Goal: Task Accomplishment & Management: Manage account settings

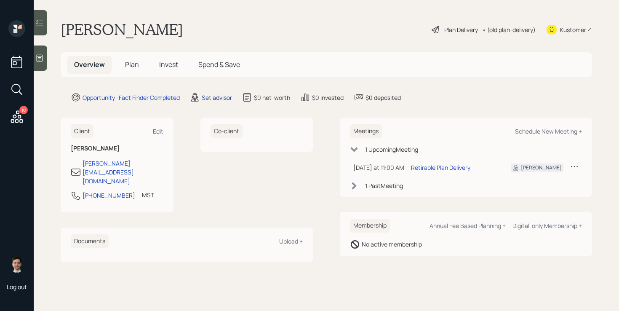
click at [227, 99] on div "Set advisor" at bounding box center [217, 97] width 30 height 9
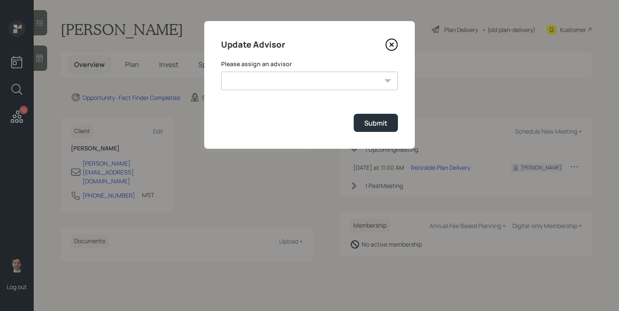
click at [286, 79] on select "[PERSON_NAME] [PERSON_NAME] [PERSON_NAME] [PERSON_NAME] End [PERSON_NAME] [PERS…" at bounding box center [309, 81] width 177 height 19
select select "ef6b64e1-8f62-4a74-b865-a7df4b35b836"
click at [221, 72] on select "[PERSON_NAME] [PERSON_NAME] [PERSON_NAME] [PERSON_NAME] End [PERSON_NAME] [PERS…" at bounding box center [309, 81] width 177 height 19
click at [385, 125] on div "Submit" at bounding box center [375, 122] width 23 height 9
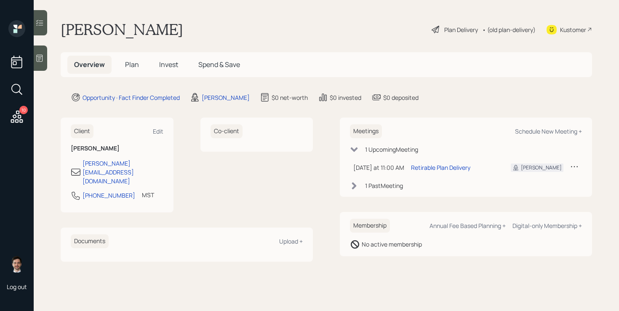
click at [133, 67] on span "Plan" at bounding box center [132, 64] width 14 height 9
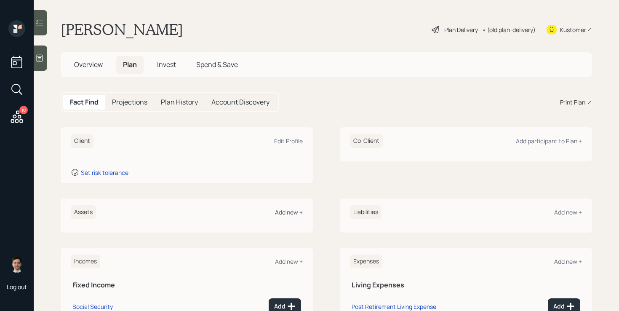
click at [289, 209] on div "Add new +" at bounding box center [289, 212] width 28 height 8
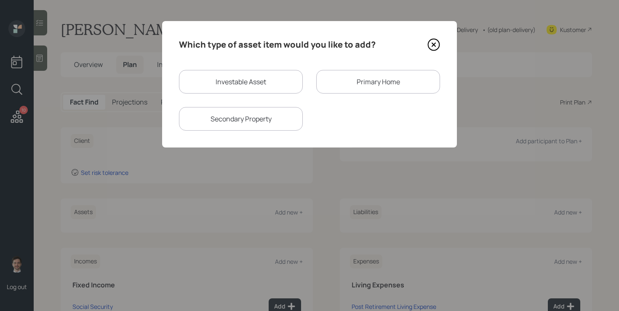
click at [244, 79] on div "Investable Asset" at bounding box center [241, 82] width 124 height 24
select select "taxable"
select select "balanced"
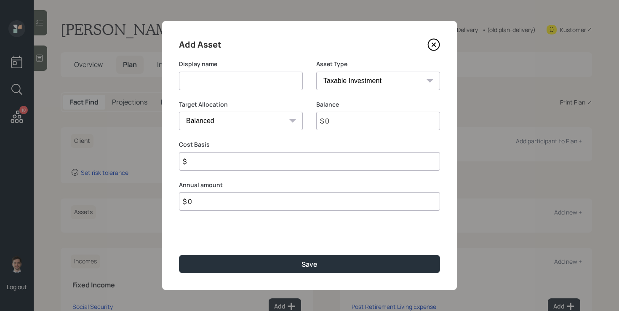
click at [237, 81] on input at bounding box center [241, 81] width 124 height 19
type input "AZ State Retirement"
select select "ira"
type input "$"
type input "$ 50,000"
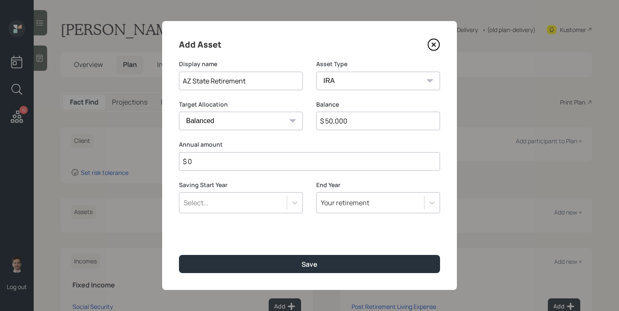
type input "$ 0"
click at [179, 255] on button "Save" at bounding box center [309, 264] width 261 height 18
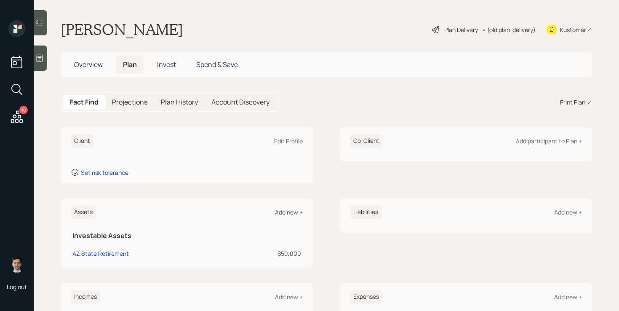
click at [291, 214] on div "Add new +" at bounding box center [289, 212] width 28 height 8
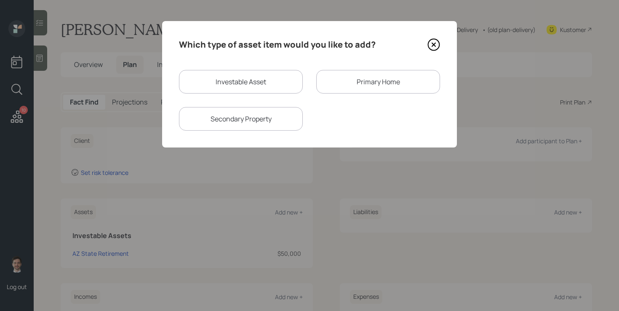
click at [280, 74] on div "Investable Asset" at bounding box center [241, 82] width 124 height 24
select select "taxable"
select select "balanced"
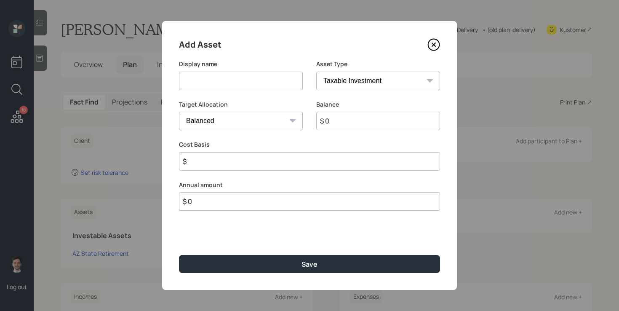
click at [264, 81] on input at bounding box center [241, 81] width 124 height 19
type input "Former Fidelity 401k"
select select "ira"
type input "$"
type input "$ 40,000"
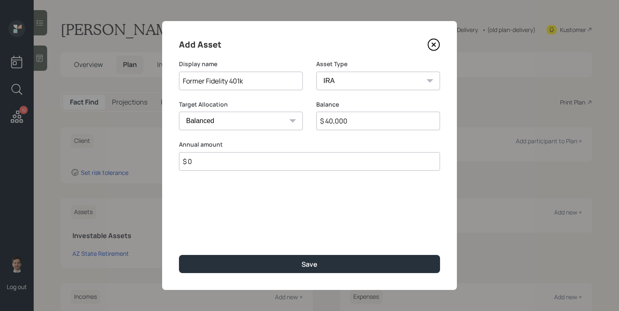
type input "$ 0"
click at [179, 255] on button "Save" at bounding box center [309, 264] width 261 height 18
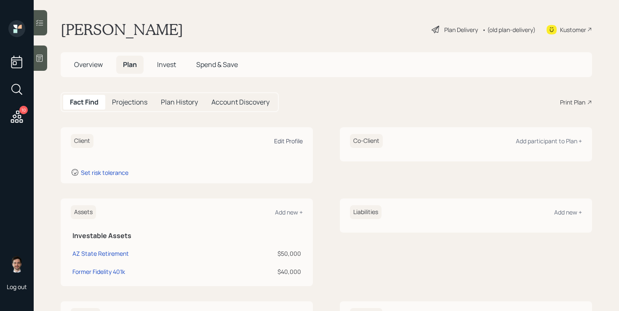
click at [280, 140] on div "Edit Profile" at bounding box center [288, 141] width 29 height 8
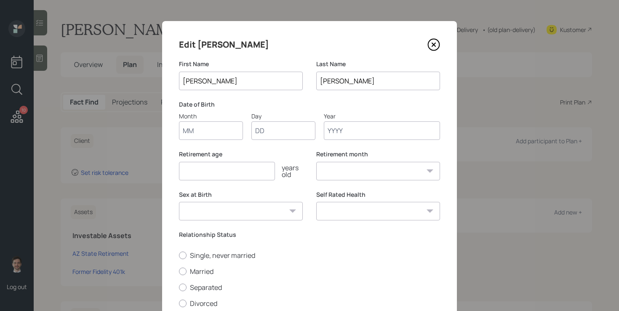
click at [196, 132] on input "Month" at bounding box center [211, 130] width 64 height 19
type input "07"
type input "1975"
select select "7"
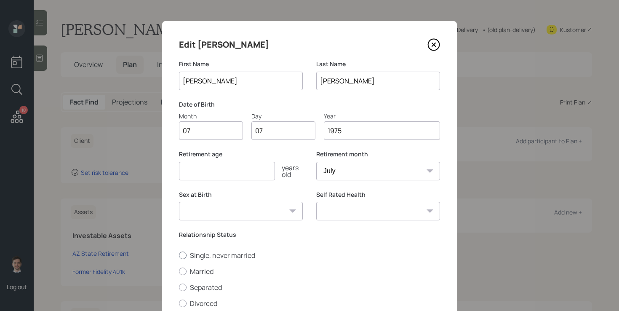
type input "1975"
click at [346, 253] on label "Single, never married" at bounding box center [309, 255] width 261 height 9
click at [179, 255] on input "Single, never married" at bounding box center [179, 255] width 0 height 0
radio input "true"
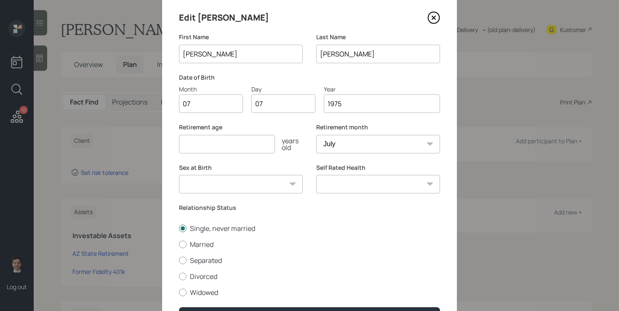
scroll to position [65, 0]
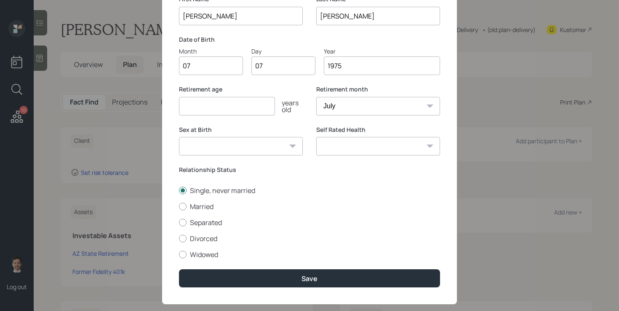
click at [231, 101] on input "number" at bounding box center [227, 106] width 96 height 19
type input "65"
click at [232, 238] on label "Divorced" at bounding box center [309, 238] width 261 height 9
click at [179, 238] on input "Divorced" at bounding box center [179, 238] width 0 height 0
radio input "true"
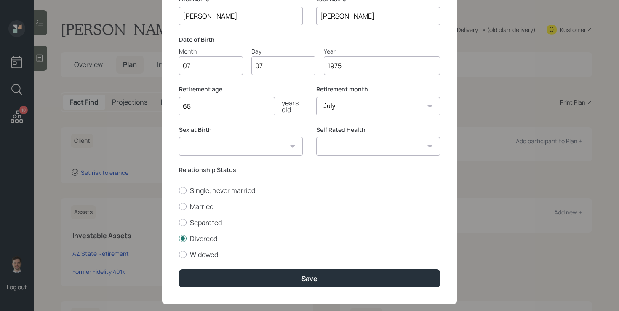
click at [377, 147] on select "Excellent Very Good Good Fair Poor" at bounding box center [378, 146] width 124 height 19
select select "excellent"
click at [316, 137] on select "Excellent Very Good Good Fair Poor" at bounding box center [378, 146] width 124 height 19
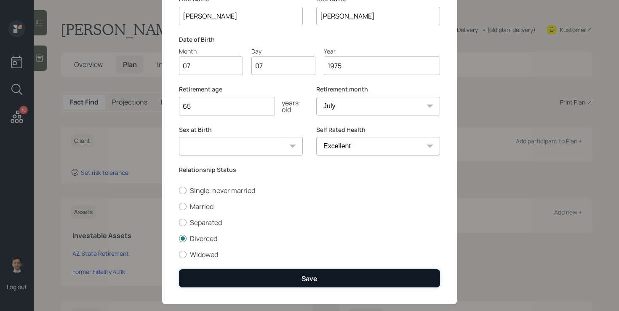
click at [276, 280] on button "Save" at bounding box center [309, 278] width 261 height 18
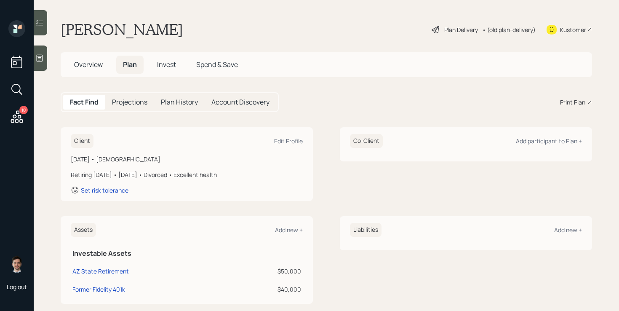
click at [462, 28] on div "Plan Delivery" at bounding box center [461, 29] width 34 height 9
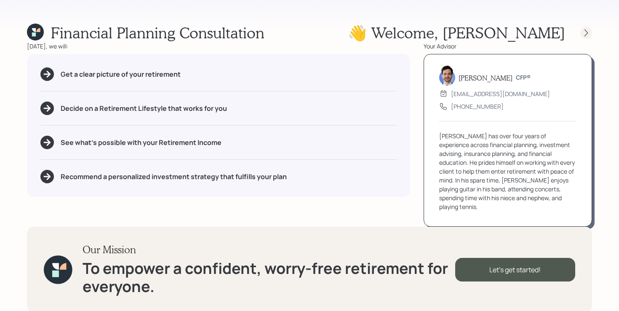
click at [584, 33] on icon at bounding box center [586, 33] width 8 height 8
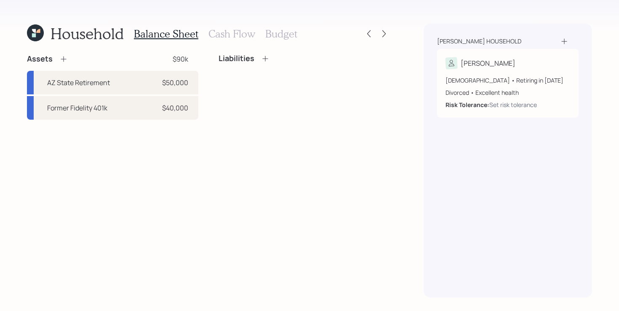
click at [151, 134] on div "Assets $90k AZ State Retirement $50,000 Former Fidelity 401k $40,000 Liabilities" at bounding box center [208, 175] width 363 height 243
click at [189, 233] on div "Assets $90k AZ State Retirement $50,000 Former Fidelity 401k $40,000 Liabilities" at bounding box center [208, 175] width 363 height 243
click at [213, 206] on div "Assets $90k AZ State Retirement $50,000 Former Fidelity 401k $40,000 Liabilities" at bounding box center [208, 175] width 363 height 243
click at [160, 187] on div "Assets $90k AZ State Retirement $50,000 Former Fidelity 401k $40,000 Liabilities" at bounding box center [208, 175] width 363 height 243
click at [62, 56] on icon at bounding box center [63, 59] width 8 height 8
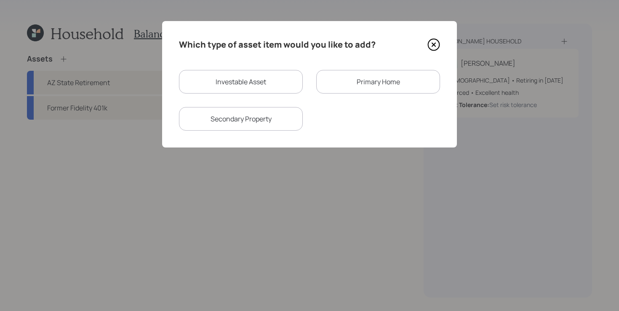
click at [231, 84] on div "Investable Asset" at bounding box center [241, 82] width 124 height 24
select select "taxable"
select select "balanced"
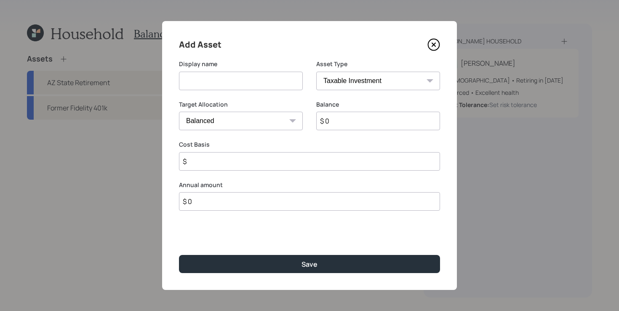
click at [226, 82] on input at bounding box center [241, 81] width 124 height 19
type input "ESOP"
type input "$ 34,000"
type input "$ 30,000"
type input "$ 39,000"
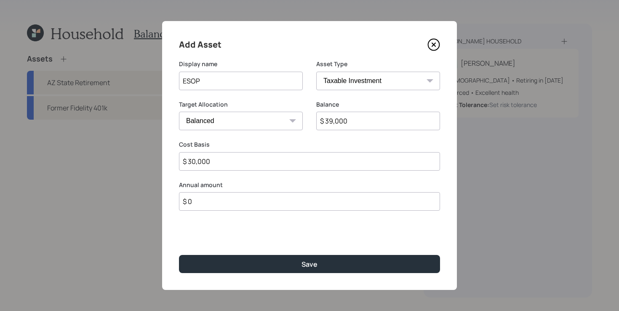
click at [237, 83] on input "ESOP" at bounding box center [241, 81] width 124 height 19
click at [195, 80] on input "ESPP - [PERSON_NAME] & Associates" at bounding box center [241, 81] width 124 height 19
drag, startPoint x: 199, startPoint y: 81, endPoint x: 159, endPoint y: 81, distance: 40.4
click at [159, 81] on div "Add Asset Display name ESPP - [PERSON_NAME] & Associates Asset Type SEP [PERSON…" at bounding box center [309, 155] width 619 height 311
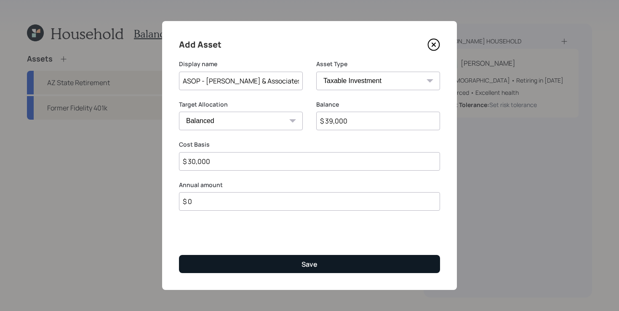
type input "ASOP - [PERSON_NAME] & Associates"
click at [275, 266] on button "Save" at bounding box center [309, 264] width 261 height 18
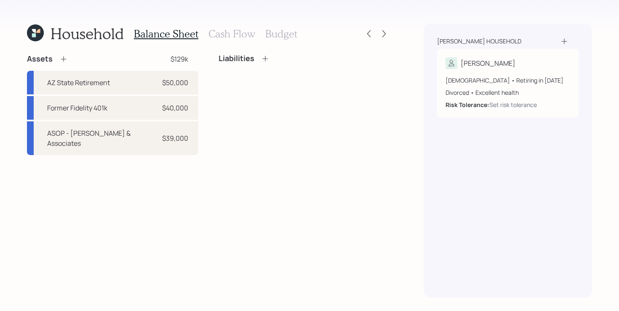
click at [143, 190] on div "Assets $129k AZ State Retirement $50,000 Former Fidelity 401k $40,000 ASOP - [P…" at bounding box center [208, 175] width 363 height 243
click at [64, 56] on icon at bounding box center [63, 59] width 8 height 8
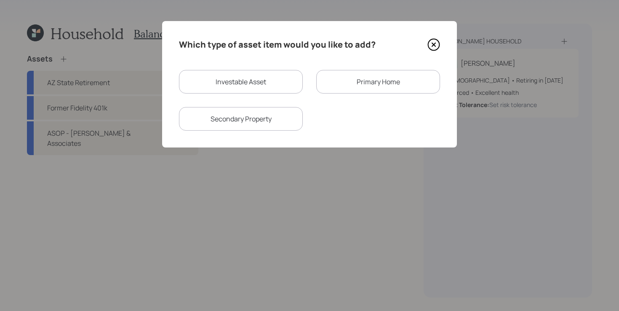
click at [249, 76] on div "Investable Asset" at bounding box center [241, 82] width 124 height 24
select select "taxable"
select select "balanced"
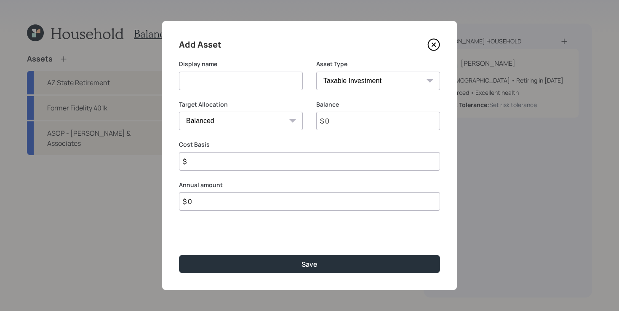
click at [280, 83] on input at bounding box center [241, 81] width 124 height 19
type input "CD"
select select "uninvested"
type input "$ 1"
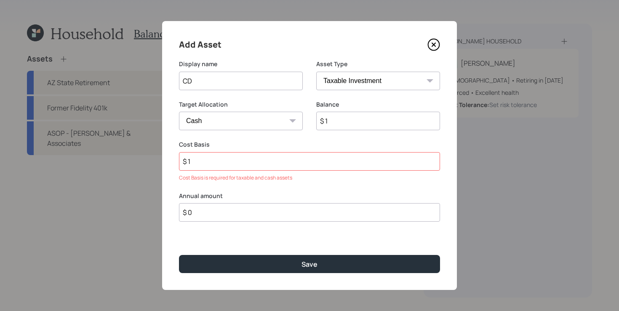
type input "$ 10"
type input "$ 104"
type input "$ 1,040"
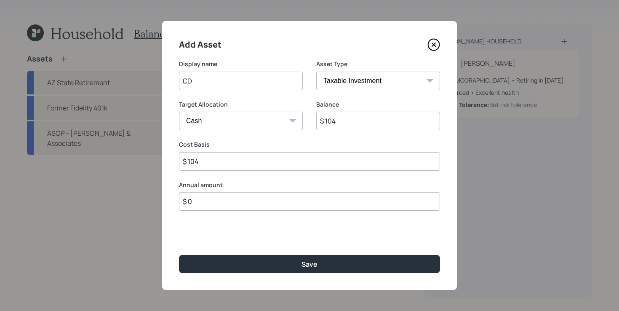
type input "$ 1,040"
type input "$ 10,400"
type input "$ 104,000"
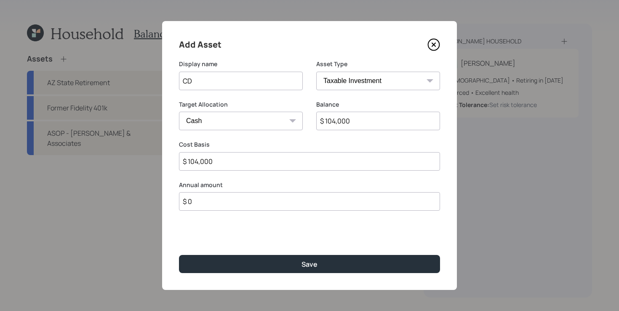
type input "$ 104,000"
type input "CD matures in Jan"
click at [179, 255] on button "Save" at bounding box center [309, 264] width 261 height 18
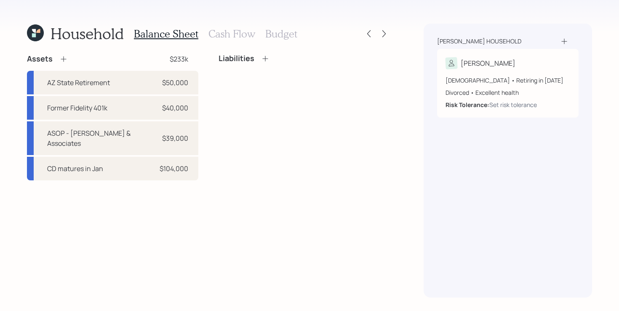
click at [90, 58] on div "Assets $233k" at bounding box center [112, 59] width 171 height 10
click at [63, 61] on icon at bounding box center [63, 58] width 5 height 5
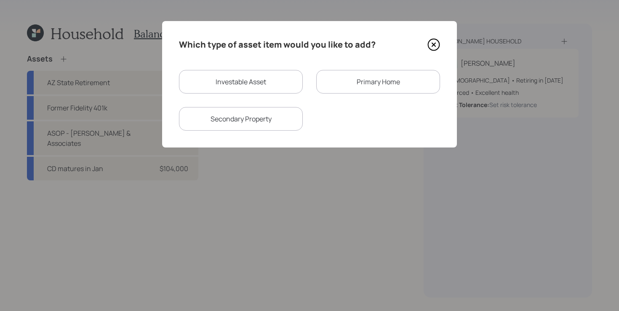
click at [232, 76] on div "Investable Asset" at bounding box center [241, 82] width 124 height 24
select select "taxable"
select select "balanced"
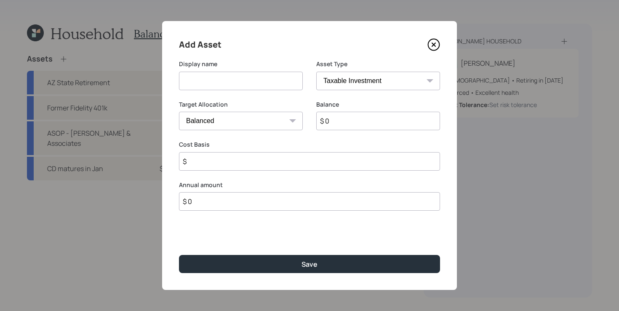
click at [245, 80] on input at bounding box center [241, 81] width 124 height 19
type input "Checking and Savings"
select select "emergency_fund"
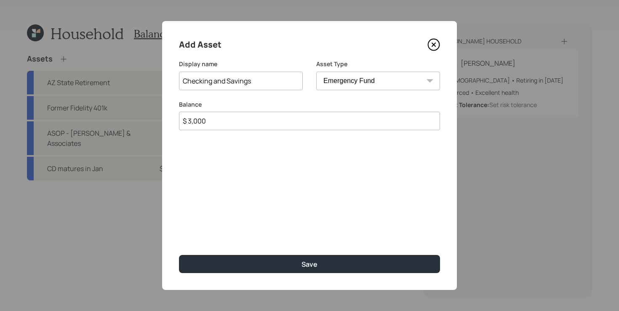
type input "$ 3,000"
click at [179, 255] on button "Save" at bounding box center [309, 264] width 261 height 18
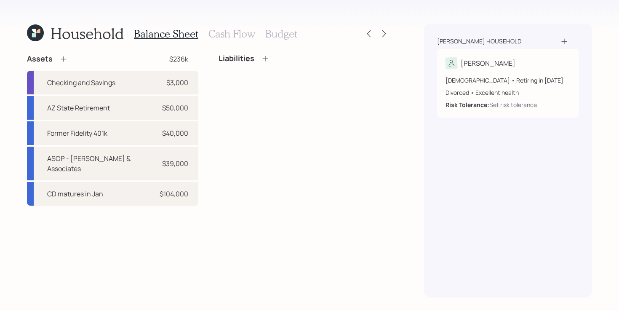
click at [200, 229] on div "Assets $236k Checking and Savings $3,000 AZ State Retirement $50,000 Former Fid…" at bounding box center [208, 175] width 363 height 243
click at [121, 50] on div "Household Balance Sheet Cash Flow Budget Assets $236k Checking and Savings $3,0…" at bounding box center [208, 161] width 363 height 274
click at [252, 102] on div "Liabilities" at bounding box center [304, 130] width 171 height 152
click at [240, 169] on div "Liabilities" at bounding box center [304, 130] width 171 height 152
click at [306, 106] on div "Liabilities" at bounding box center [304, 130] width 171 height 152
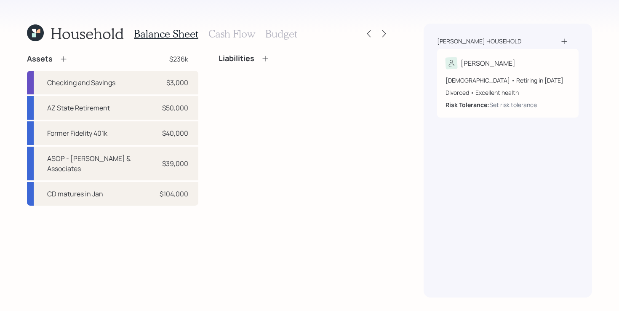
click at [263, 149] on div "Liabilities" at bounding box center [304, 130] width 171 height 152
click at [229, 31] on h3 "Cash Flow" at bounding box center [231, 34] width 47 height 12
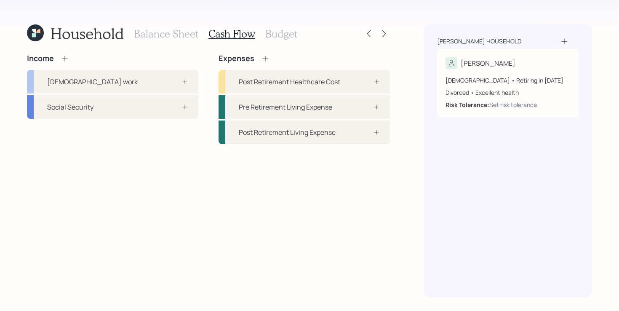
click at [133, 181] on div "Income [DEMOGRAPHIC_DATA] work Social Security Expenses Post Retirement Healthc…" at bounding box center [208, 175] width 363 height 243
click at [171, 29] on h3 "Balance Sheet" at bounding box center [166, 34] width 64 height 12
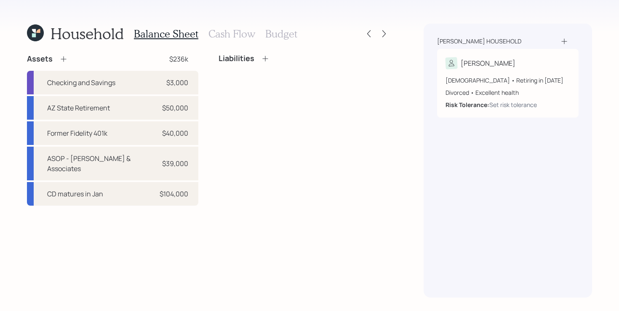
click at [230, 34] on h3 "Cash Flow" at bounding box center [231, 34] width 47 height 12
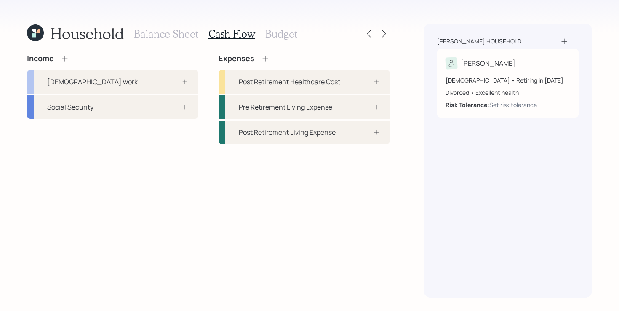
click at [125, 177] on div "Income [DEMOGRAPHIC_DATA] work Social Security Expenses Post Retirement Healthc…" at bounding box center [208, 175] width 363 height 243
click at [64, 59] on icon at bounding box center [65, 58] width 8 height 8
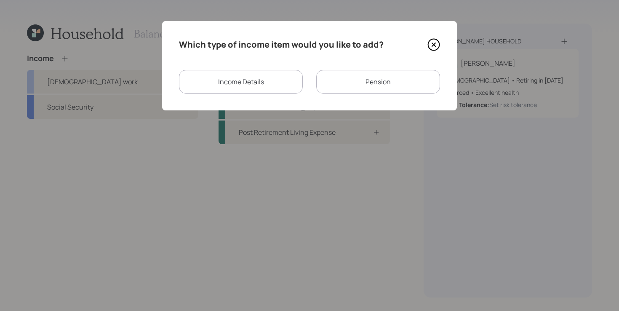
click at [271, 88] on div "Income Details" at bounding box center [241, 82] width 124 height 24
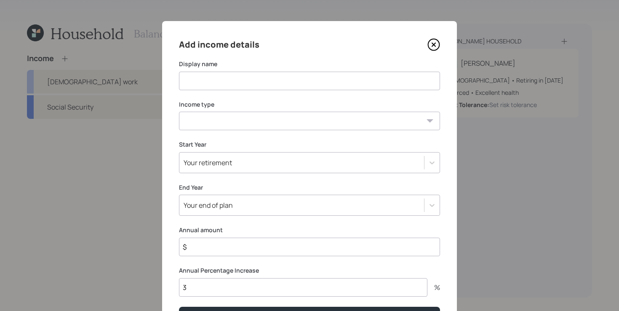
click at [251, 85] on input at bounding box center [309, 81] width 261 height 19
click at [316, 90] on div "Add income details Display name Income type [DEMOGRAPHIC_DATA] work [DEMOGRAPHI…" at bounding box center [309, 181] width 295 height 320
click at [316, 80] on input at bounding box center [309, 81] width 261 height 19
type input "[DEMOGRAPHIC_DATA] Work"
select select "salary"
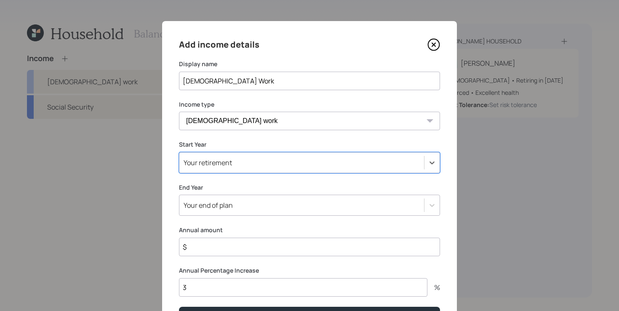
click at [446, 128] on div "Add income details Display name [DEMOGRAPHIC_DATA] Work Income type [DEMOGRAPHI…" at bounding box center [309, 181] width 295 height 320
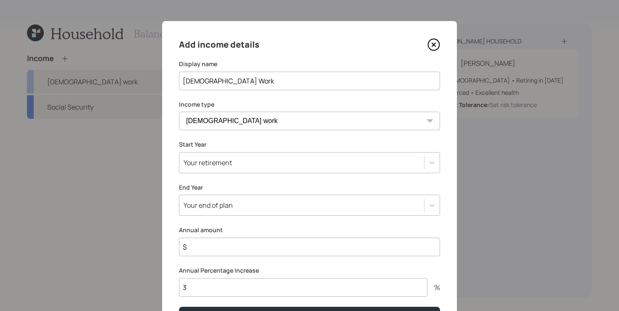
scroll to position [49, 0]
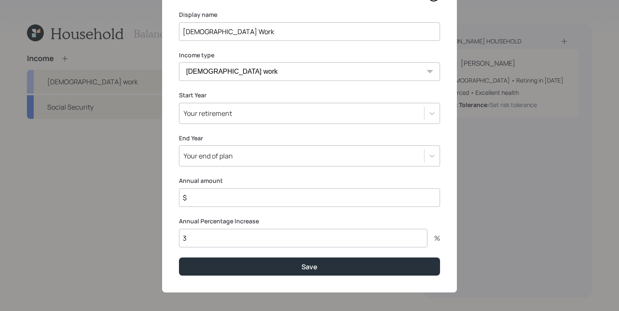
click at [270, 114] on div "Your retirement" at bounding box center [301, 113] width 245 height 14
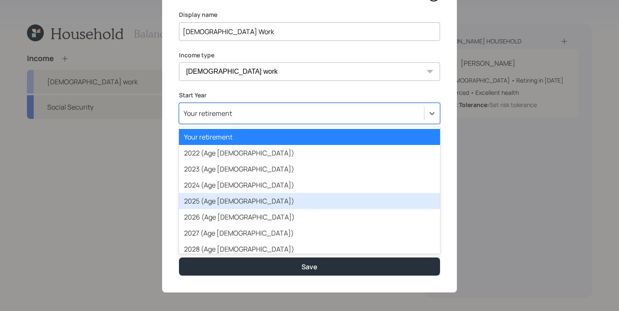
drag, startPoint x: 224, startPoint y: 185, endPoint x: 212, endPoint y: 202, distance: 20.6
click at [212, 202] on div "Your retirement 2022 (Age [DEMOGRAPHIC_DATA]) 2023 (Age [DEMOGRAPHIC_DATA]) 202…" at bounding box center [309, 190] width 261 height 126
click at [226, 201] on div "2025 (Age [DEMOGRAPHIC_DATA])" at bounding box center [309, 201] width 261 height 16
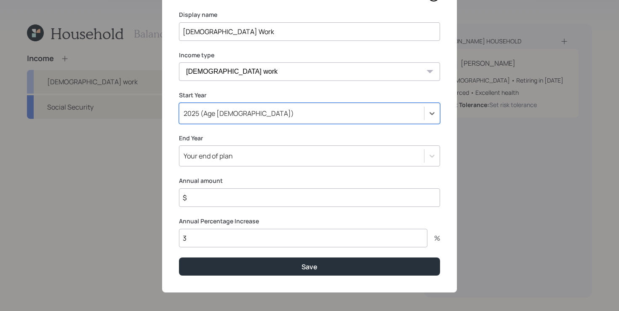
click at [277, 154] on div "Your end of plan" at bounding box center [301, 156] width 245 height 14
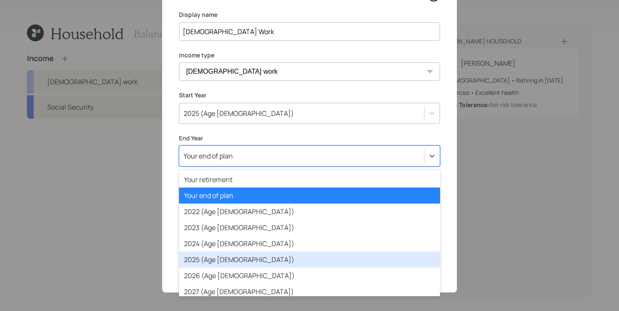
click at [215, 253] on div "2025 (Age [DEMOGRAPHIC_DATA])" at bounding box center [309, 259] width 261 height 16
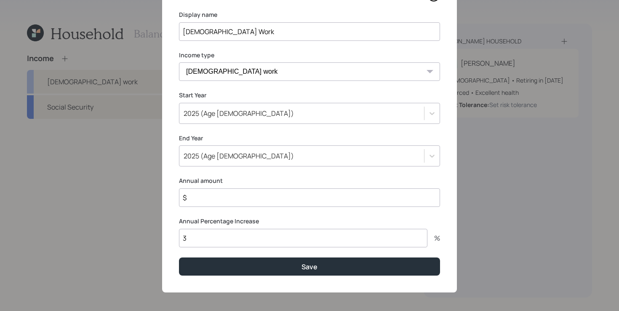
click at [237, 205] on input "$" at bounding box center [309, 197] width 261 height 19
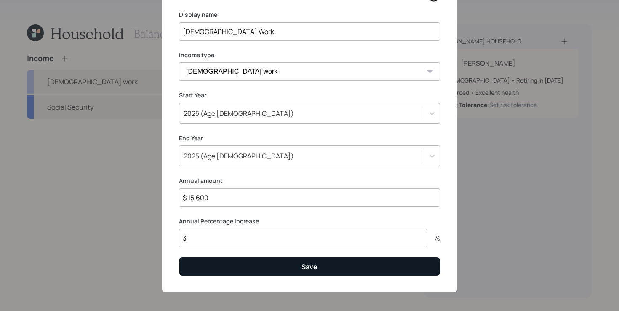
type input "$ 15,600"
click at [243, 267] on button "Save" at bounding box center [309, 266] width 261 height 18
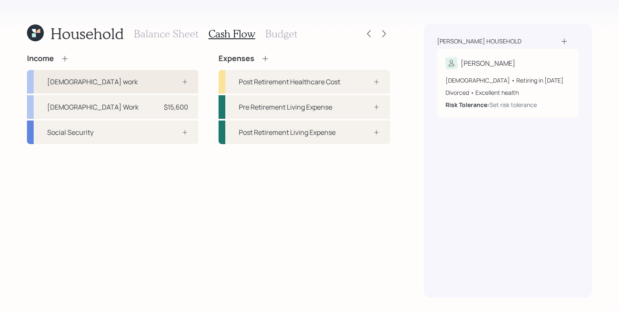
click at [174, 82] on div at bounding box center [175, 81] width 25 height 7
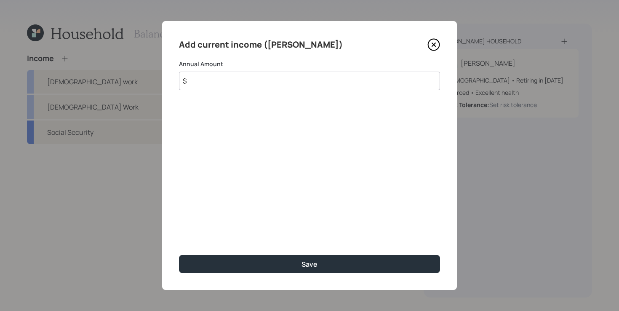
click at [428, 44] on icon at bounding box center [433, 44] width 11 height 11
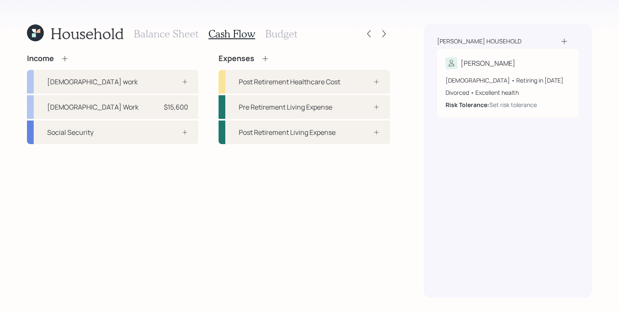
click at [64, 56] on icon at bounding box center [65, 58] width 8 height 8
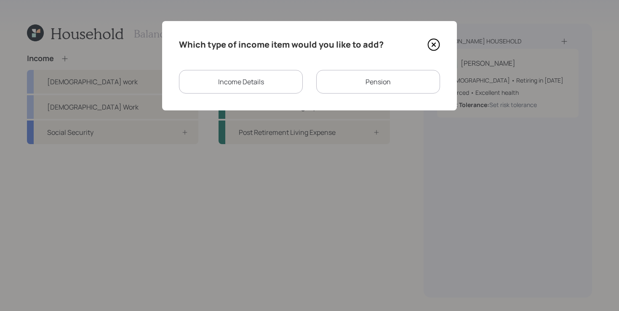
click at [244, 88] on div "Income Details" at bounding box center [241, 82] width 124 height 24
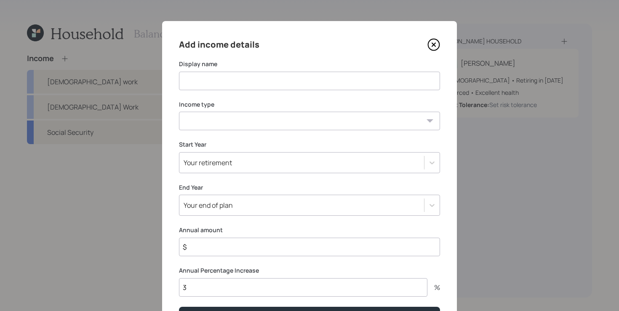
click at [250, 82] on input at bounding box center [309, 81] width 261 height 19
type input "[DEMOGRAPHIC_DATA] work after 2025"
select select "salary"
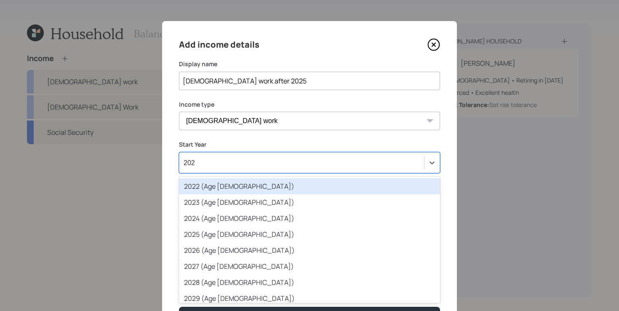
type input "2026"
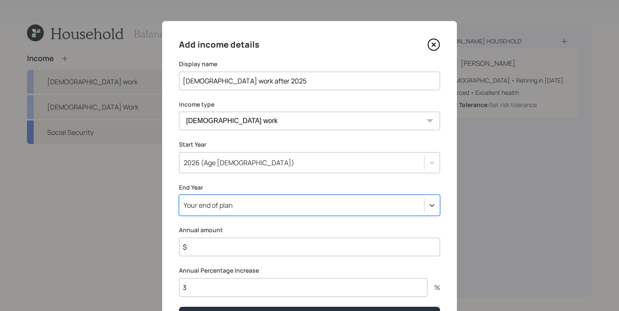
click at [236, 209] on div "Select is focused ,type to refine list, press Down to open the menu, Your end o…" at bounding box center [309, 205] width 261 height 21
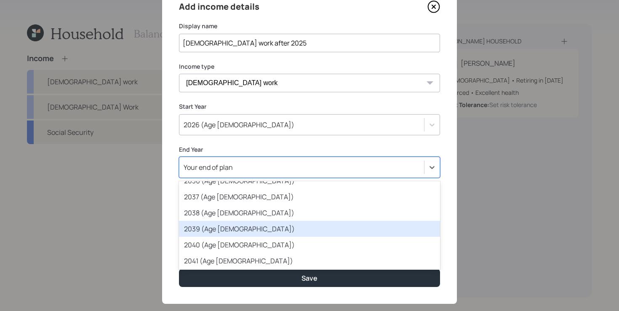
scroll to position [267, 0]
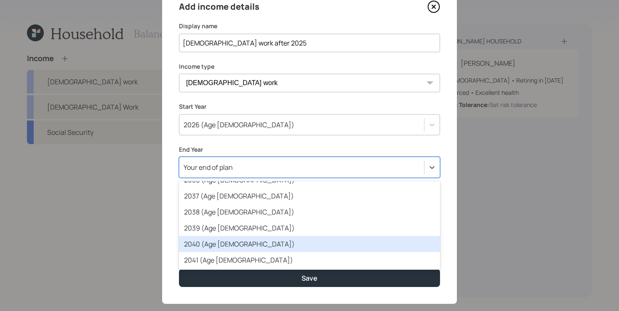
click at [236, 244] on div "2040 (Age [DEMOGRAPHIC_DATA])" at bounding box center [309, 244] width 261 height 16
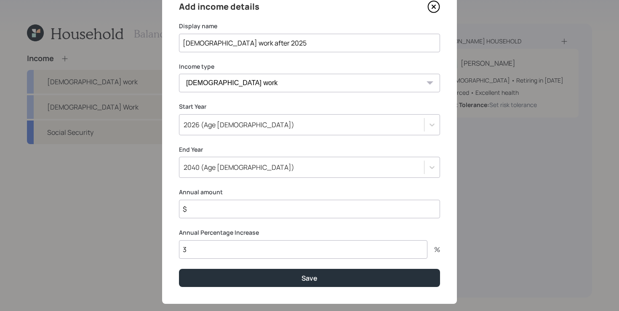
click at [240, 209] on input "$" at bounding box center [309, 209] width 261 height 19
type input "$ 50,000"
click at [179, 269] on button "Save" at bounding box center [309, 278] width 261 height 18
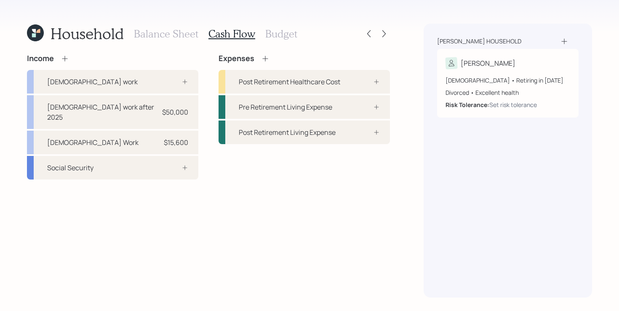
click at [173, 247] on div "Income [DEMOGRAPHIC_DATA] work [DEMOGRAPHIC_DATA] work after 2025 $50,000 [DEMO…" at bounding box center [208, 175] width 363 height 243
click at [162, 210] on div "Income [DEMOGRAPHIC_DATA] work [DEMOGRAPHIC_DATA] work after 2025 $50,000 [DEMO…" at bounding box center [208, 175] width 363 height 243
click at [149, 195] on div "Income [DEMOGRAPHIC_DATA] work [DEMOGRAPHIC_DATA] work after 2025 $50,000 [DEMO…" at bounding box center [208, 175] width 363 height 243
click at [146, 210] on div "Income [DEMOGRAPHIC_DATA] work [DEMOGRAPHIC_DATA] work after 2025 $50,000 [DEMO…" at bounding box center [208, 175] width 363 height 243
click at [183, 163] on div "Social Security" at bounding box center [112, 168] width 171 height 24
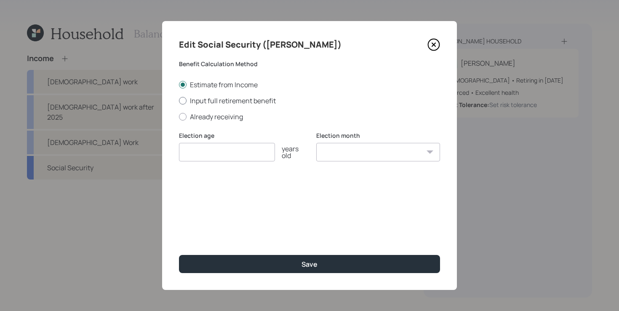
click at [229, 101] on label "Input full retirement benefit" at bounding box center [309, 100] width 261 height 9
click at [179, 101] on input "Input full retirement benefit" at bounding box center [179, 100] width 0 height 0
radio input "true"
click at [216, 154] on input "number" at bounding box center [227, 152] width 96 height 19
type input "67"
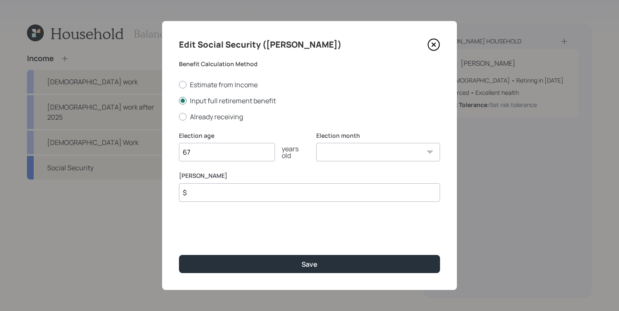
click at [243, 198] on input "$" at bounding box center [309, 192] width 261 height 19
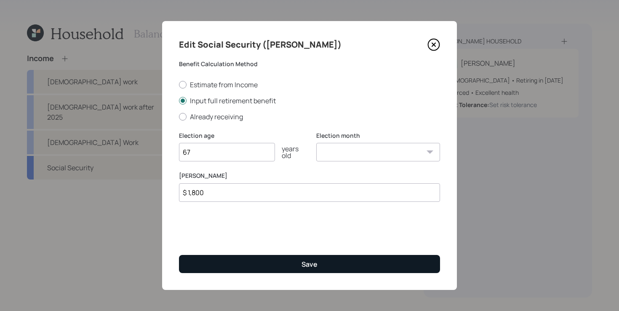
type input "$ 1,800"
click at [302, 268] on div "Save" at bounding box center [310, 263] width 16 height 9
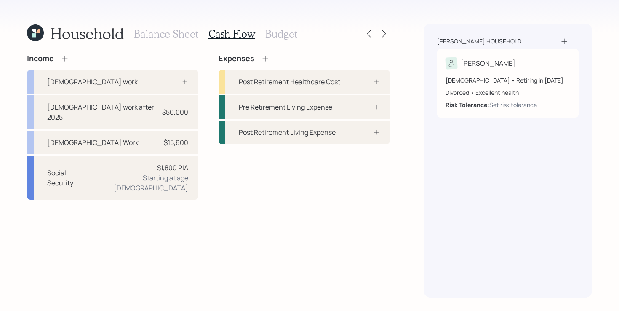
click at [198, 236] on div "Income [DEMOGRAPHIC_DATA] work [DEMOGRAPHIC_DATA] work after 2025 $50,000 [DEMO…" at bounding box center [208, 175] width 363 height 243
click at [171, 202] on div "Income [DEMOGRAPHIC_DATA] work [DEMOGRAPHIC_DATA] work after 2025 $50,000 [DEMO…" at bounding box center [208, 175] width 363 height 243
click at [355, 211] on div "Income [DEMOGRAPHIC_DATA] work [DEMOGRAPHIC_DATA] work after 2025 $50,000 [DEMO…" at bounding box center [208, 175] width 363 height 243
click at [307, 222] on div "Income [DEMOGRAPHIC_DATA] work [DEMOGRAPHIC_DATA] work after 2025 $50,000 [DEMO…" at bounding box center [208, 175] width 363 height 243
click at [196, 256] on div "Income [DEMOGRAPHIC_DATA] work [DEMOGRAPHIC_DATA] work after 2025 $50,000 [DEMO…" at bounding box center [208, 175] width 363 height 243
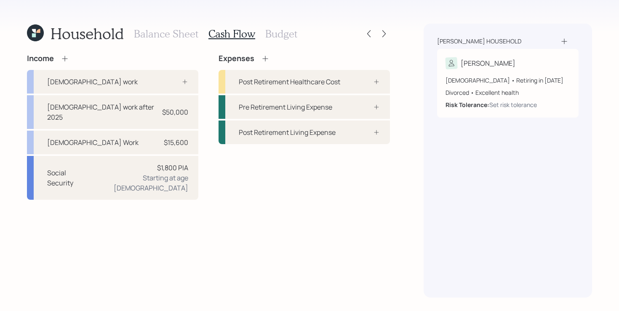
click at [265, 59] on icon at bounding box center [265, 58] width 8 height 8
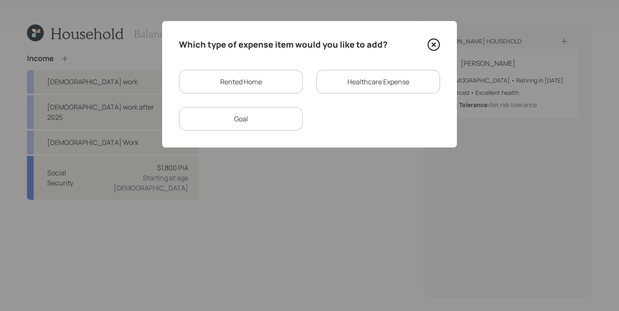
click at [264, 123] on div "Goal" at bounding box center [241, 119] width 124 height 24
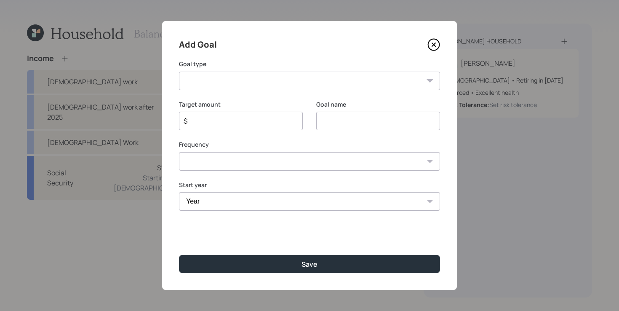
click at [315, 82] on select "Create an emergency fund Donate to charity Purchase a home Make a purchase Supp…" at bounding box center [309, 81] width 261 height 19
select select "other"
click at [179, 72] on select "Create an emergency fund Donate to charity Purchase a home Make a purchase Supp…" at bounding box center [309, 81] width 261 height 19
click at [246, 125] on input "$" at bounding box center [237, 121] width 109 height 10
type input "2025 Expenses"
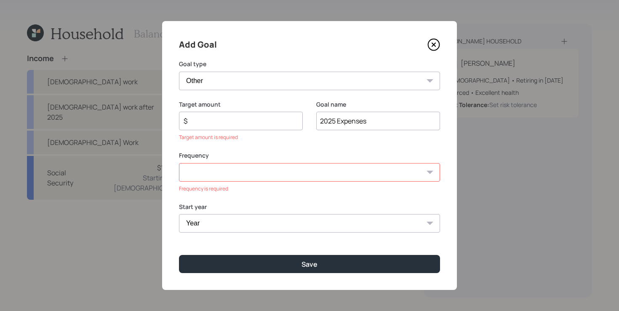
drag, startPoint x: 249, startPoint y: 123, endPoint x: 257, endPoint y: 113, distance: 12.2
click at [249, 122] on input "$" at bounding box center [237, 121] width 109 height 10
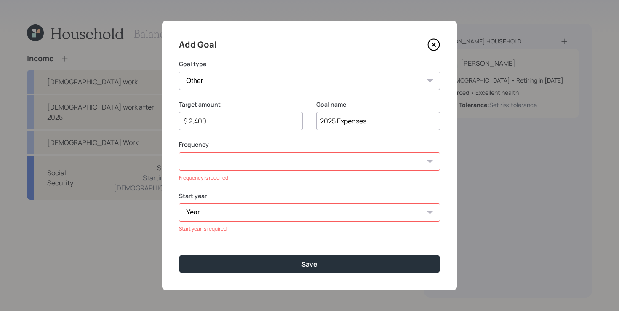
type input "$ 2,400"
click at [227, 170] on select "One time Every 1 year Every 2 years Every 3 years Every 4 years Every 5 years E…" at bounding box center [309, 161] width 261 height 19
select select "0"
click at [179, 152] on select "One time Every 1 year Every 2 years Every 3 years Every 4 years Every 5 years E…" at bounding box center [309, 161] width 261 height 19
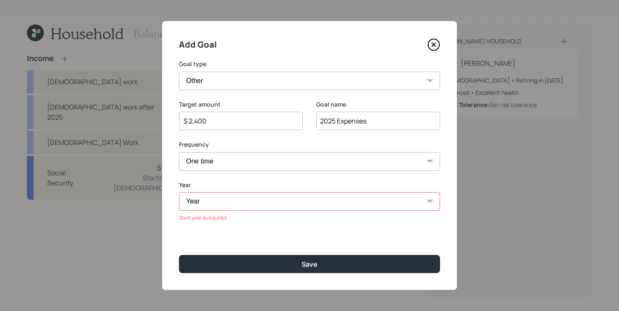
click at [221, 205] on select "Year [DATE] 2026 2027 2028 2029 2030 2031 2032 2033 2034 2035 2036 2037 2038 20…" at bounding box center [309, 201] width 261 height 19
select select "2025"
click at [179, 192] on select "Year [DATE] 2026 2027 2028 2029 2030 2031 2032 2033 2034 2035 2036 2037 2038 20…" at bounding box center [309, 201] width 261 height 19
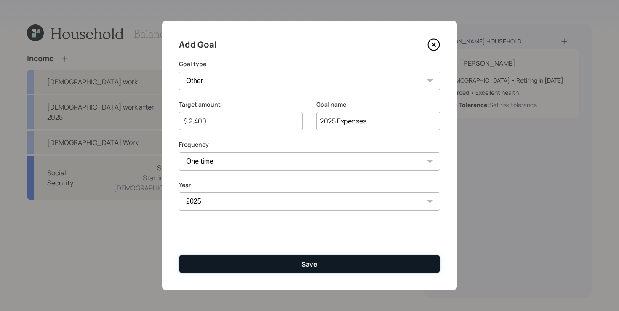
click at [282, 265] on button "Save" at bounding box center [309, 264] width 261 height 18
type input "$"
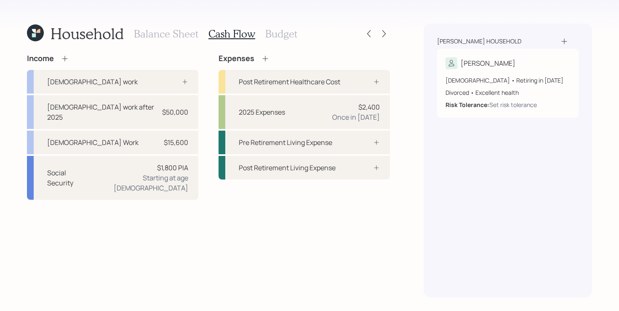
click at [264, 232] on div "Income [DEMOGRAPHIC_DATA] work [DEMOGRAPHIC_DATA] work after 2025 $50,000 [DEMO…" at bounding box center [208, 175] width 363 height 243
click at [213, 219] on div "Income [DEMOGRAPHIC_DATA] work [DEMOGRAPHIC_DATA] work after 2025 $50,000 [DEMO…" at bounding box center [208, 175] width 363 height 243
click at [283, 28] on h3 "Budget" at bounding box center [281, 34] width 32 height 12
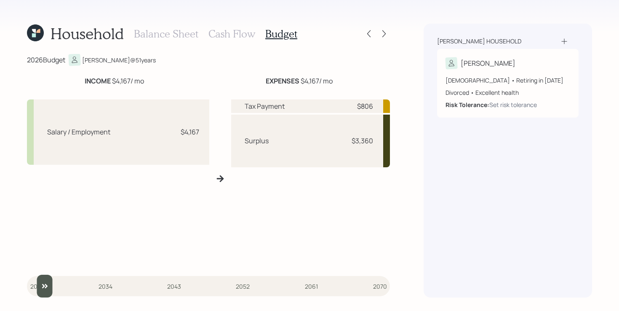
click at [37, 283] on input "slider" at bounding box center [208, 286] width 363 height 23
drag, startPoint x: 322, startPoint y: 142, endPoint x: 394, endPoint y: 142, distance: 72.0
click at [394, 142] on div "Household Balance Sheet Cash Flow Budget 2026 Budget [PERSON_NAME] @ 51 years I…" at bounding box center [309, 155] width 619 height 311
click at [308, 227] on div "Tax Payment $806 Surplus $3,360" at bounding box center [310, 181] width 159 height 165
type input "2025"
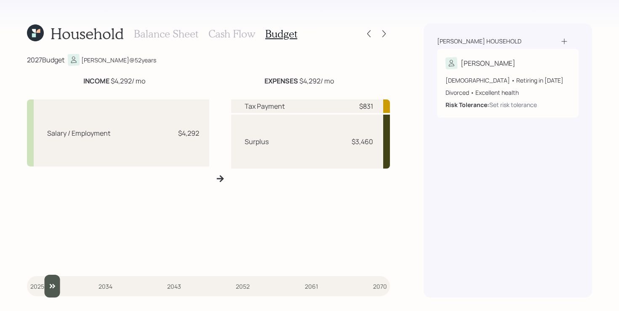
drag, startPoint x: 44, startPoint y: 286, endPoint x: 16, endPoint y: 286, distance: 28.2
click at [16, 286] on div "Household Balance Sheet Cash Flow Budget 2027 Budget [PERSON_NAME] @ 52 years I…" at bounding box center [309, 155] width 619 height 311
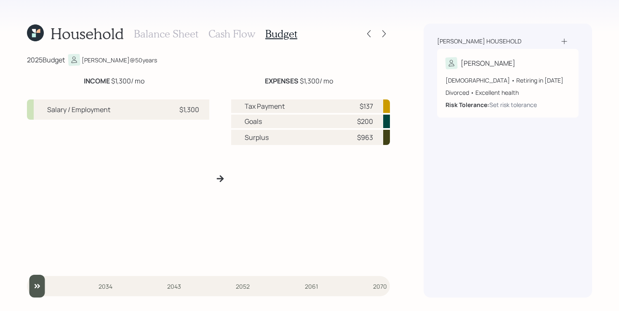
click at [217, 37] on h3 "Cash Flow" at bounding box center [231, 34] width 47 height 12
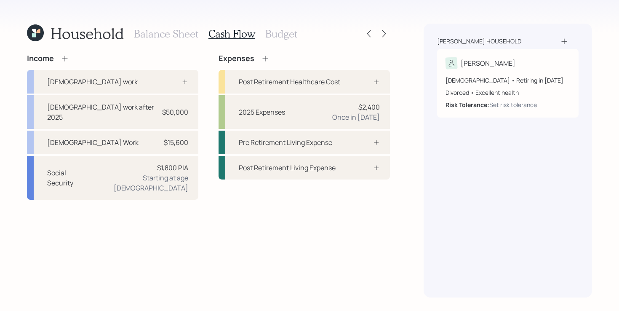
click at [264, 58] on icon at bounding box center [265, 58] width 8 height 8
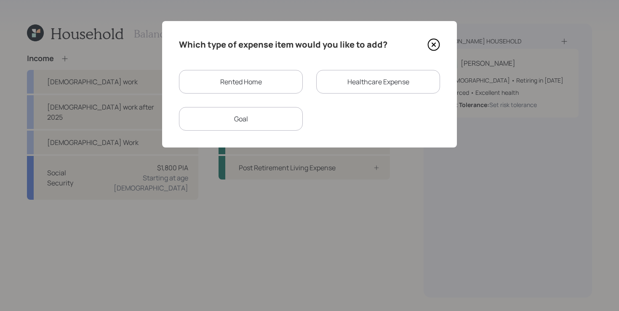
click at [434, 46] on icon at bounding box center [433, 44] width 13 height 13
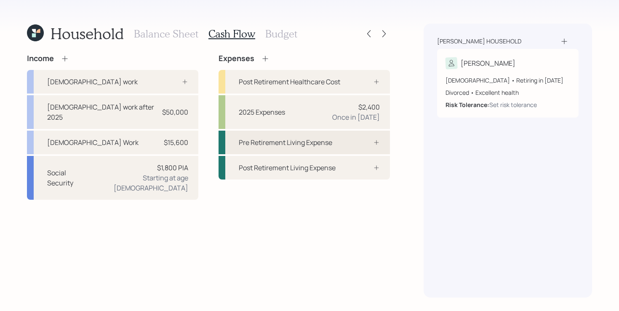
click at [294, 147] on div "Pre Retirement Living Expense" at bounding box center [285, 142] width 93 height 10
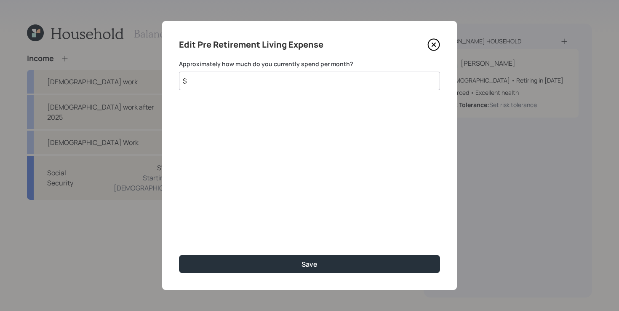
click at [259, 80] on input "$" at bounding box center [309, 81] width 261 height 19
type input "$ 3,100"
click at [179, 255] on button "Save" at bounding box center [309, 264] width 261 height 18
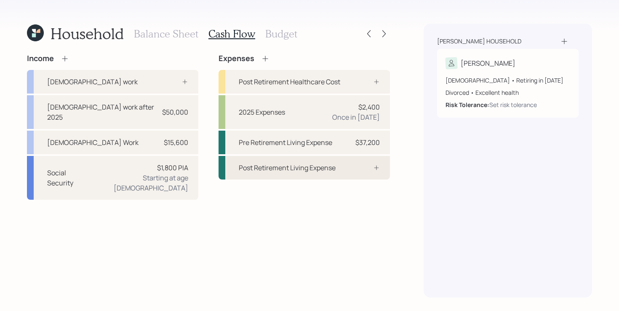
click at [315, 172] on div "Post Retirement Living Expense" at bounding box center [304, 168] width 171 height 24
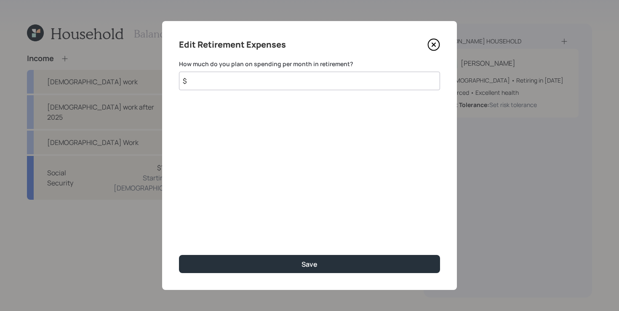
click at [291, 79] on input "$" at bounding box center [309, 81] width 261 height 19
type input "$ 3,100"
click at [179, 255] on button "Save" at bounding box center [309, 264] width 261 height 18
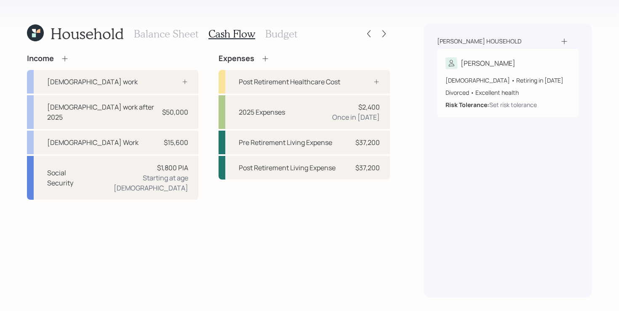
click at [308, 241] on div "Income [DEMOGRAPHIC_DATA] work [DEMOGRAPHIC_DATA] work after 2025 $50,000 [DEMO…" at bounding box center [208, 175] width 363 height 243
click at [244, 222] on div "Income [DEMOGRAPHIC_DATA] work [DEMOGRAPHIC_DATA] work after 2025 $50,000 [DEMO…" at bounding box center [208, 175] width 363 height 243
click at [306, 77] on div "Post Retirement Healthcare Cost" at bounding box center [289, 82] width 101 height 10
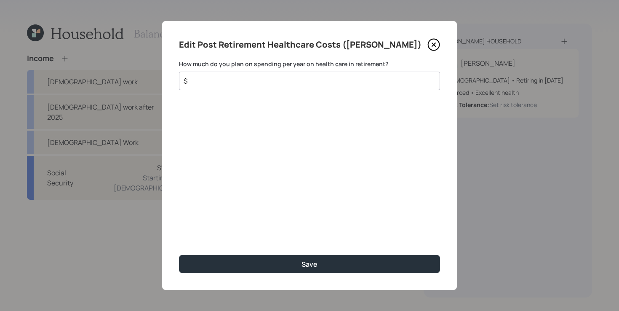
click at [273, 83] on input "$" at bounding box center [306, 81] width 247 height 10
type input "$ 5,000"
click at [179, 255] on button "Save" at bounding box center [309, 264] width 261 height 18
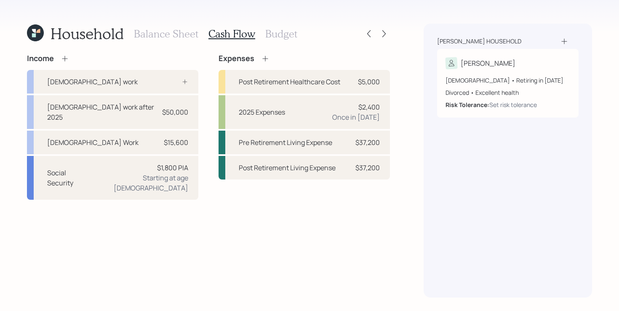
click at [286, 270] on div "Income [DEMOGRAPHIC_DATA] work [DEMOGRAPHIC_DATA] work after 2025 $50,000 [DEMO…" at bounding box center [208, 175] width 363 height 243
click at [277, 30] on h3 "Budget" at bounding box center [281, 34] width 32 height 12
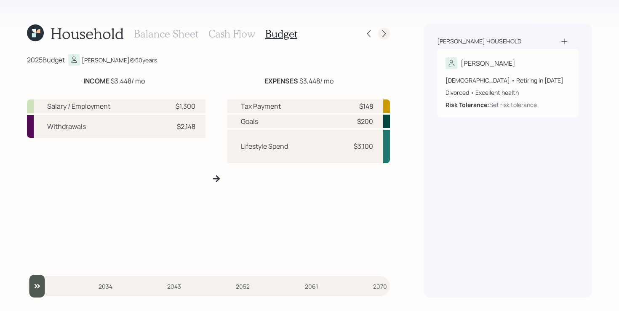
click at [385, 32] on icon at bounding box center [384, 33] width 8 height 8
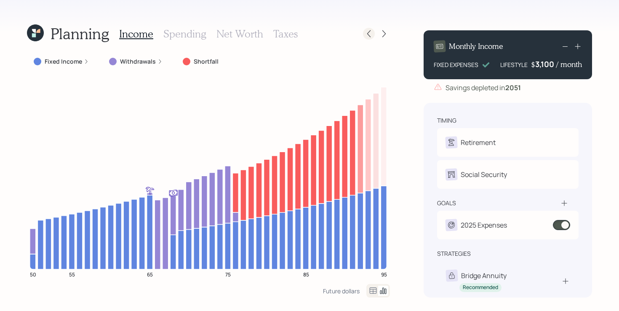
click at [372, 36] on icon at bounding box center [369, 33] width 8 height 8
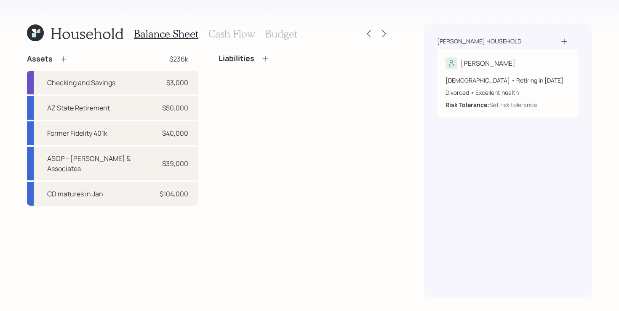
click at [278, 31] on h3 "Budget" at bounding box center [281, 34] width 32 height 12
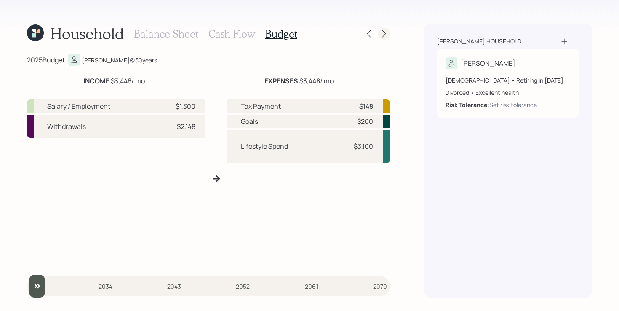
click at [380, 34] on icon at bounding box center [384, 33] width 8 height 8
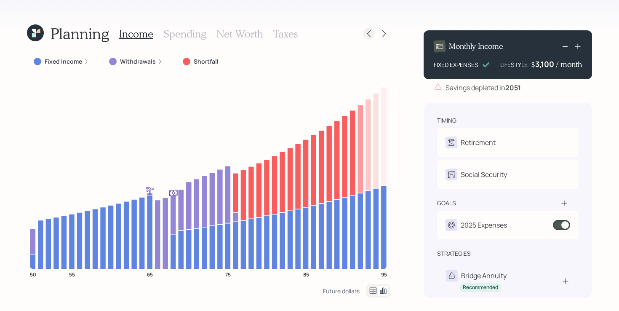
click at [366, 30] on icon at bounding box center [369, 33] width 8 height 8
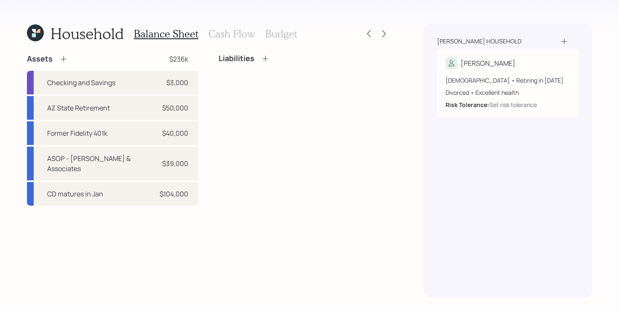
click at [226, 35] on h3 "Cash Flow" at bounding box center [231, 34] width 47 height 12
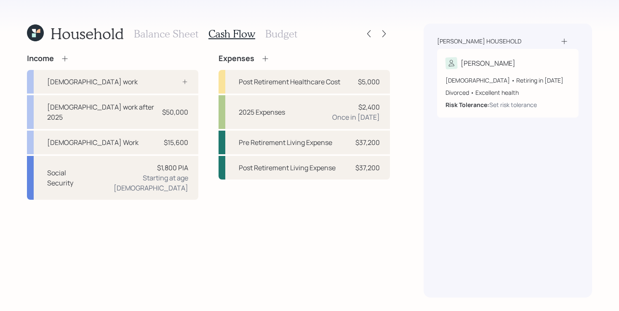
click at [61, 61] on icon at bounding box center [65, 58] width 8 height 8
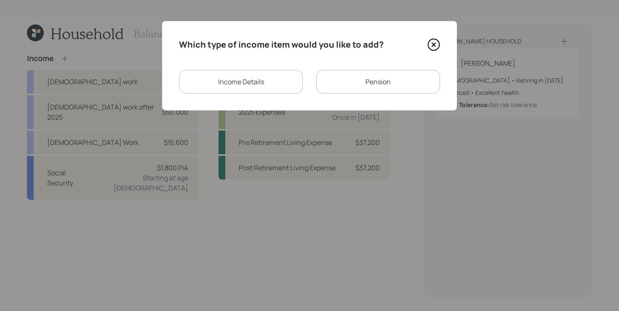
click at [285, 84] on div "Income Details" at bounding box center [241, 82] width 124 height 24
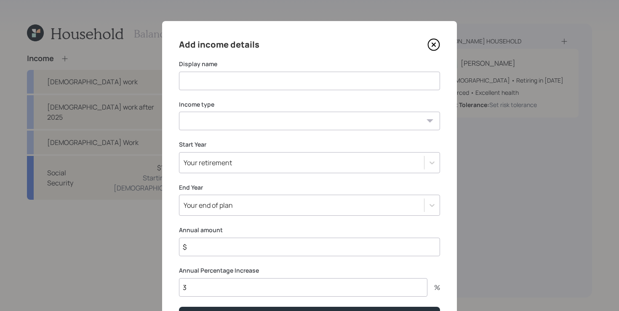
click at [258, 79] on input at bounding box center [309, 81] width 261 height 19
type input "2025 Income Offset"
select select "other"
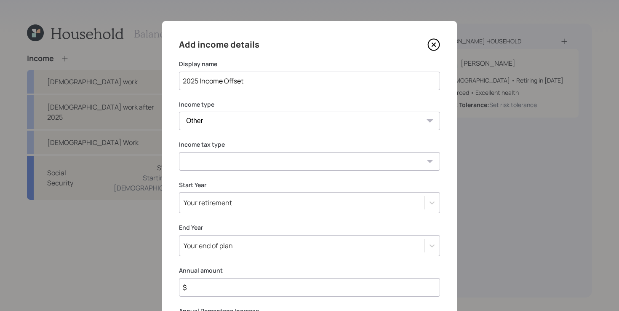
select select "earned"
type input "$ 26,000"
click at [258, 200] on div "Your retirement" at bounding box center [309, 202] width 261 height 21
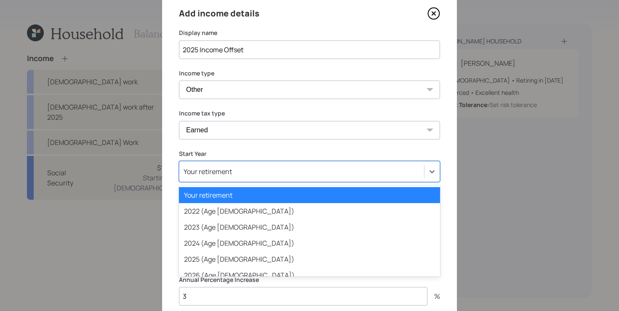
scroll to position [35, 0]
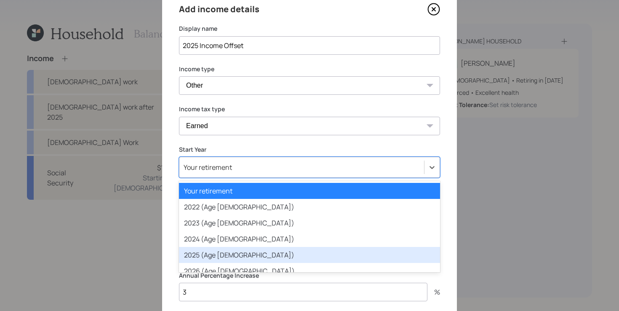
click at [216, 254] on div "2025 (Age [DEMOGRAPHIC_DATA])" at bounding box center [309, 255] width 261 height 16
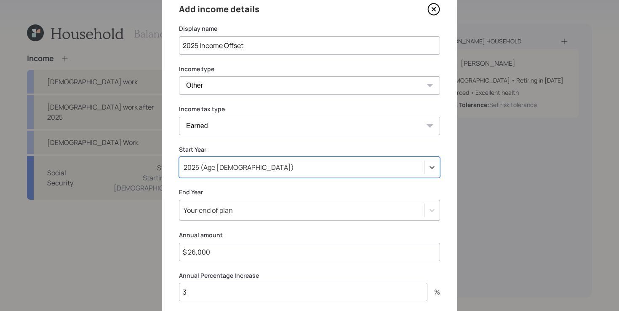
click at [239, 218] on div "Your end of plan" at bounding box center [309, 210] width 261 height 21
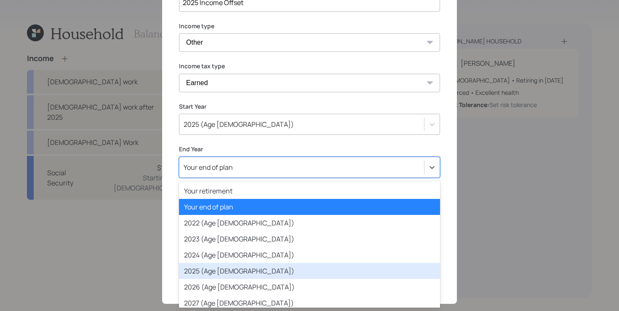
click at [234, 272] on div "2025 (Age [DEMOGRAPHIC_DATA])" at bounding box center [309, 271] width 261 height 16
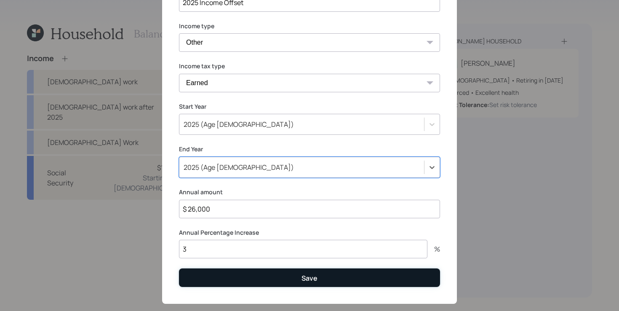
click at [256, 279] on button "Save" at bounding box center [309, 277] width 261 height 18
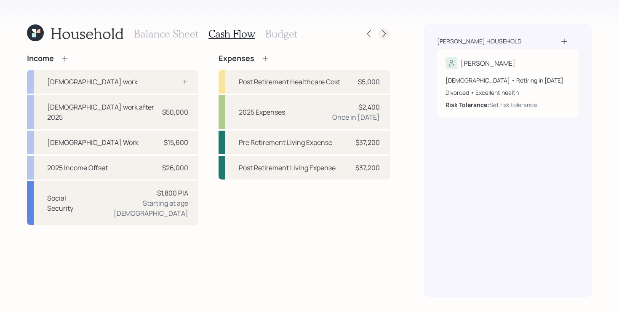
click at [386, 30] on icon at bounding box center [384, 33] width 8 height 8
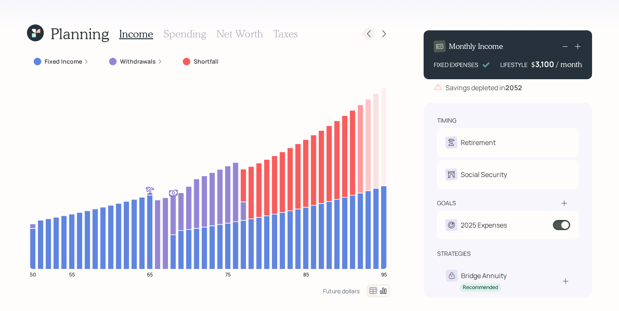
click at [374, 36] on div at bounding box center [369, 34] width 12 height 12
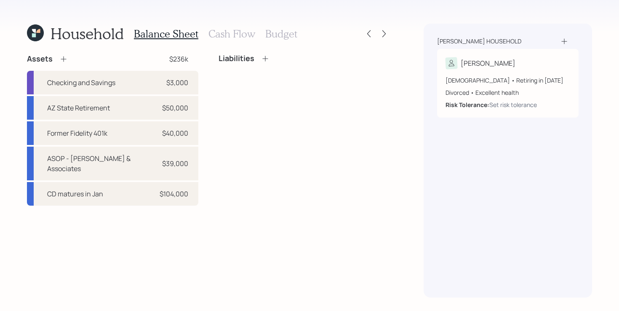
click at [231, 37] on h3 "Cash Flow" at bounding box center [231, 34] width 47 height 12
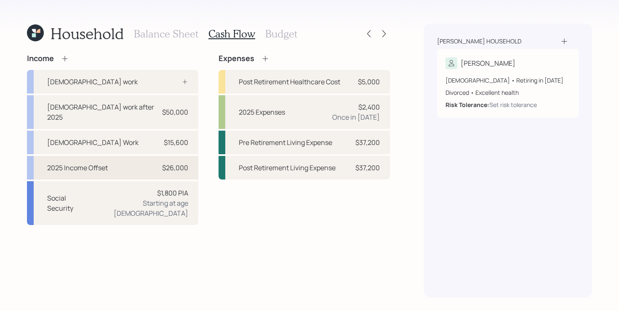
click at [127, 160] on div "2025 Income Offset $26,000" at bounding box center [112, 168] width 171 height 24
select select "other"
select select "earned"
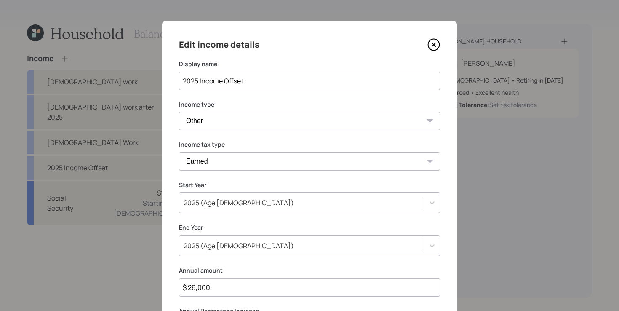
click at [216, 289] on input "$ 26,000" at bounding box center [309, 287] width 261 height 19
type input "$ 30,000"
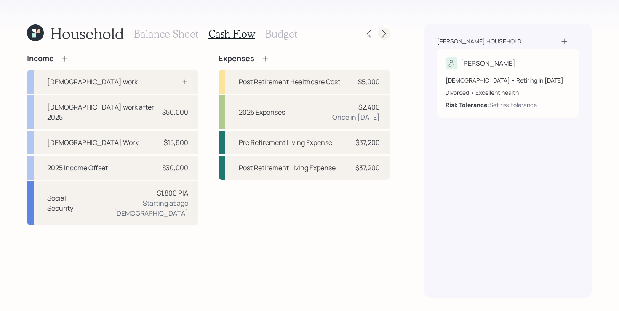
click at [385, 33] on icon at bounding box center [384, 33] width 8 height 8
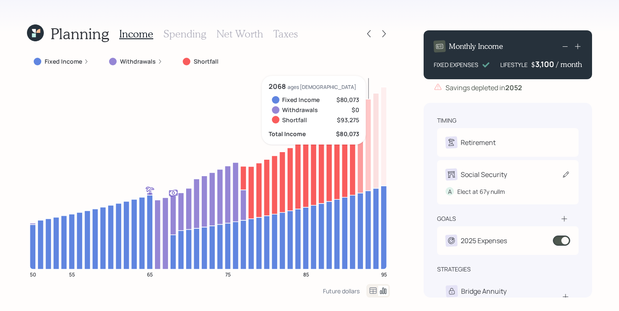
click at [563, 182] on div "Social Security A Elect at 67y nullm" at bounding box center [508, 182] width 142 height 44
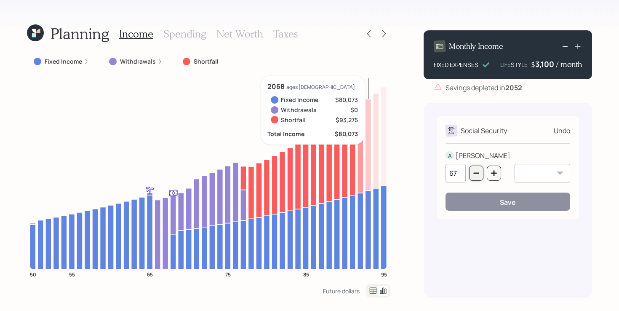
click at [478, 173] on icon "button" at bounding box center [475, 173] width 5 height 1
type input "65"
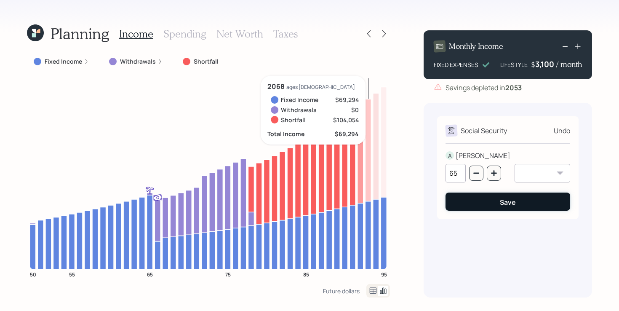
click at [478, 202] on button "Save" at bounding box center [508, 201] width 125 height 18
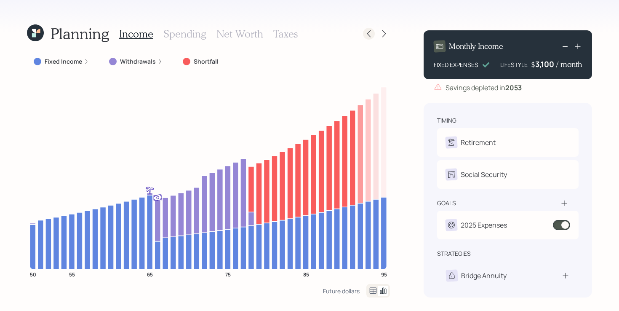
click at [367, 35] on icon at bounding box center [369, 33] width 8 height 8
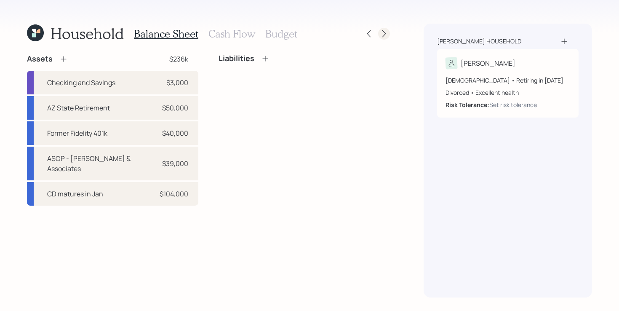
click at [384, 34] on icon at bounding box center [384, 33] width 8 height 8
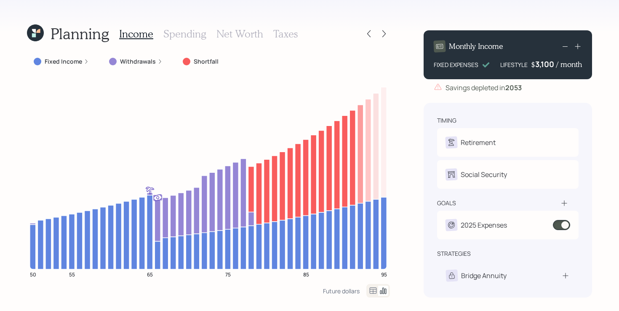
click at [384, 34] on icon at bounding box center [384, 33] width 8 height 8
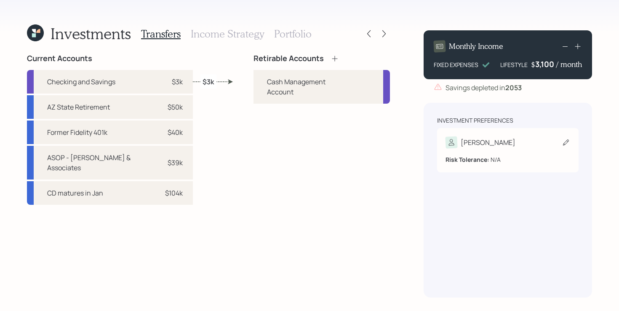
click at [548, 136] on div "[PERSON_NAME] Tolerance: N/A" at bounding box center [508, 150] width 142 height 44
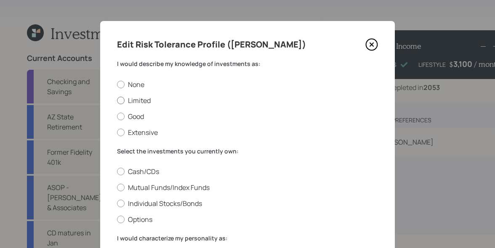
click at [139, 99] on label "Limited" at bounding box center [247, 100] width 261 height 9
click at [117, 100] on input "Limited" at bounding box center [117, 100] width 0 height 0
radio input "true"
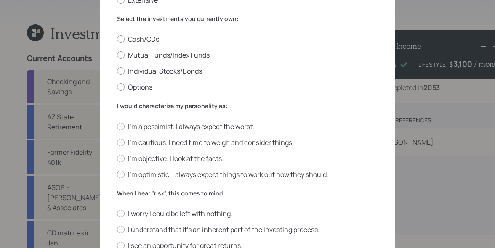
scroll to position [124, 0]
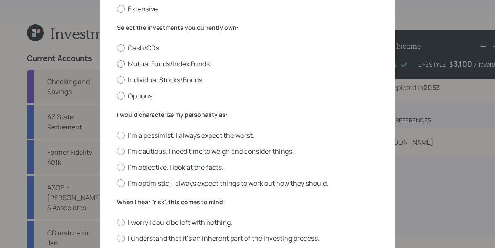
click at [177, 64] on label "Mutual Funds/Index Funds" at bounding box center [247, 63] width 261 height 9
click at [117, 64] on input "Mutual Funds/Index Funds" at bounding box center [117, 64] width 0 height 0
radio input "true"
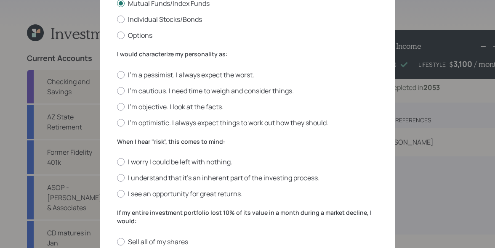
scroll to position [184, 0]
click at [222, 107] on label "I'm objective. I look at the facts." at bounding box center [247, 107] width 261 height 9
click at [117, 107] on input "I'm objective. I look at the facts." at bounding box center [117, 107] width 0 height 0
radio input "true"
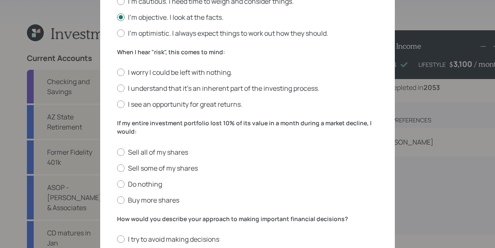
scroll to position [276, 0]
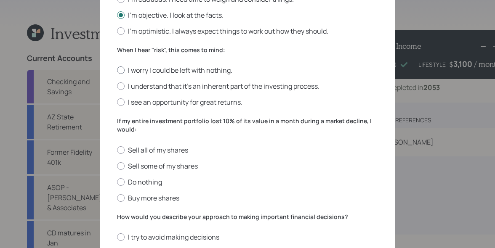
click at [229, 73] on label "I worry I could be left with nothing." at bounding box center [247, 70] width 261 height 9
click at [117, 71] on input "I worry I could be left with nothing." at bounding box center [117, 70] width 0 height 0
radio input "true"
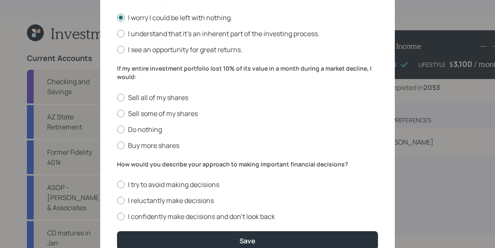
scroll to position [341, 0]
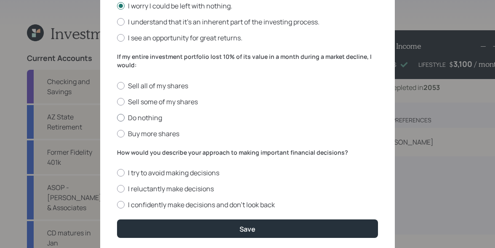
click at [150, 120] on label "Do nothing" at bounding box center [247, 117] width 261 height 9
click at [117, 118] on input "Do nothing" at bounding box center [117, 117] width 0 height 0
radio input "true"
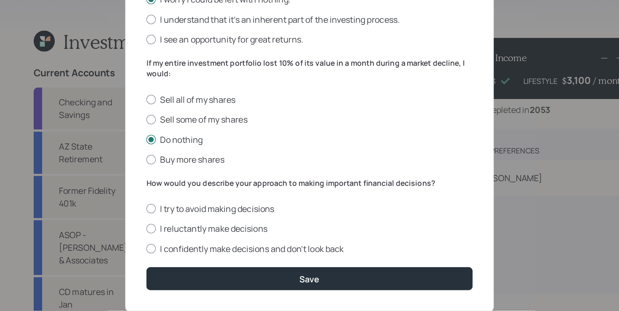
scroll to position [368, 0]
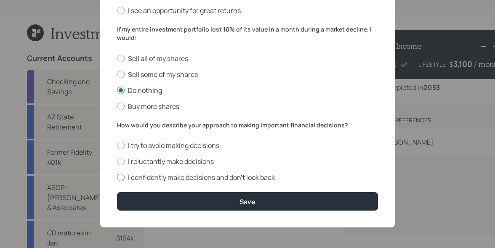
click at [206, 179] on label "I confidently make decisions and don’t look back" at bounding box center [247, 177] width 261 height 9
click at [117, 178] on input "I confidently make decisions and don’t look back" at bounding box center [117, 178] width 0 height 0
radio input "true"
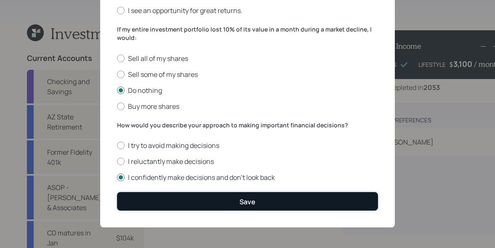
click at [269, 198] on button "Save" at bounding box center [247, 201] width 261 height 18
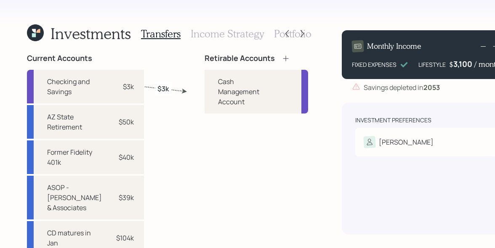
click at [316, 183] on div "Investments Transfers Income Strategy Portfolio Current Accounts Checking and S…" at bounding box center [247, 124] width 495 height 248
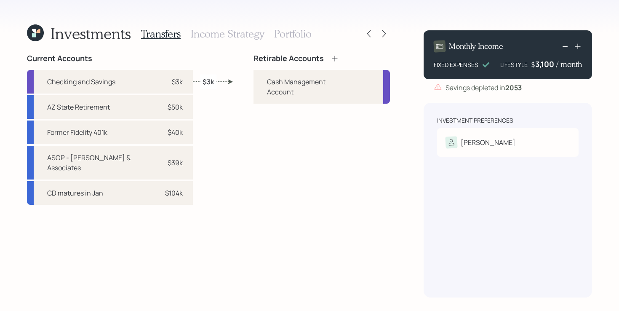
click at [272, 168] on div "Retirable Accounts Cash Management Account" at bounding box center [322, 175] width 136 height 243
click at [332, 59] on icon at bounding box center [334, 58] width 5 height 5
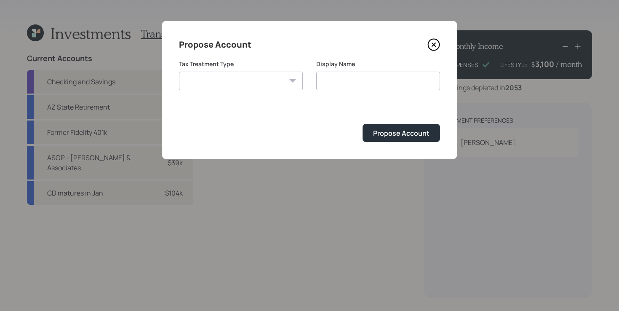
click at [222, 79] on select "[PERSON_NAME] Taxable Traditional" at bounding box center [241, 81] width 124 height 19
select select "traditional"
click at [179, 72] on select "[PERSON_NAME] Taxable Traditional" at bounding box center [241, 81] width 124 height 19
type input "Traditional"
click at [411, 132] on div "Propose Account" at bounding box center [401, 132] width 56 height 9
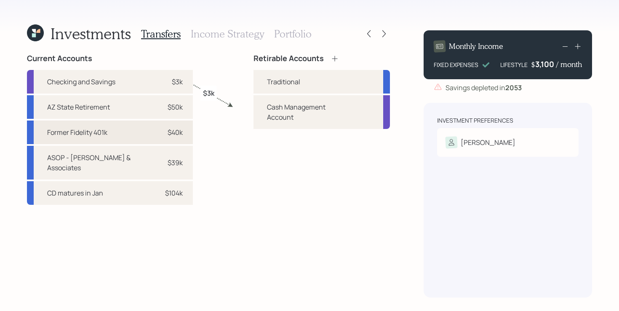
click at [112, 129] on div "Former Fidelity 401k $40k" at bounding box center [110, 132] width 166 height 24
click at [276, 80] on div "Traditional" at bounding box center [283, 82] width 33 height 10
select select "2363a7da-2904-44d1-9274-e7d6974a5e6c"
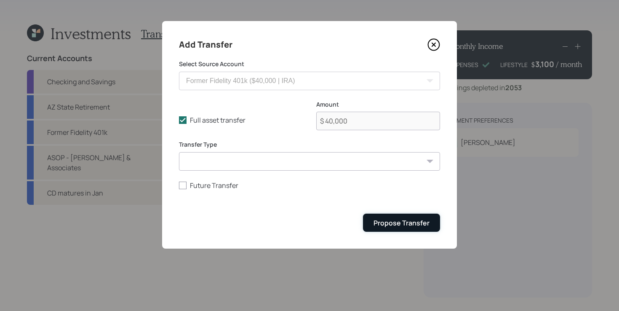
click at [400, 218] on button "Propose Transfer" at bounding box center [401, 223] width 77 height 18
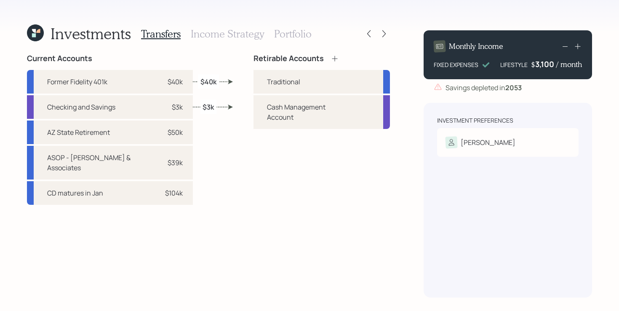
click at [371, 230] on div "Retirable Accounts Traditional Cash Management Account" at bounding box center [322, 175] width 136 height 243
click at [336, 176] on div "Retirable Accounts Traditional Cash Management Account" at bounding box center [322, 175] width 136 height 243
click at [292, 147] on div "Retirable Accounts Traditional Cash Management Account" at bounding box center [322, 175] width 136 height 243
click at [217, 149] on div "Current Accounts Former Fidelity 401k $40k Checking and Savings $3k AZ State Re…" at bounding box center [208, 175] width 363 height 243
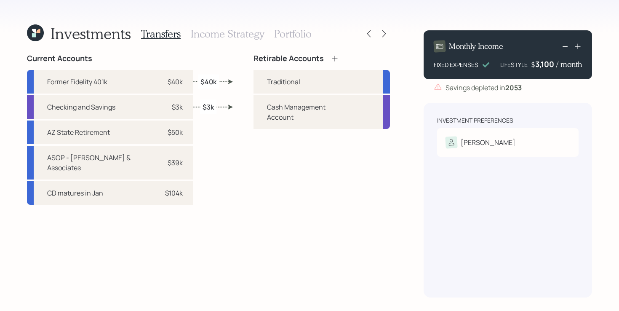
click at [309, 155] on div "Retirable Accounts Traditional Cash Management Account" at bounding box center [322, 175] width 136 height 243
click at [281, 162] on div "Retirable Accounts Traditional Cash Management Account" at bounding box center [322, 175] width 136 height 243
click at [286, 35] on h3 "Portfolio" at bounding box center [292, 34] width 37 height 12
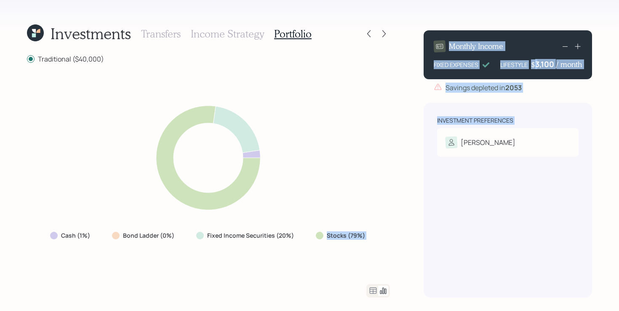
drag, startPoint x: 318, startPoint y: 236, endPoint x: 424, endPoint y: 236, distance: 106.5
click at [424, 236] on div "Investments Transfers Income Strategy Portfolio Traditional ($40,000) Cash (1%)…" at bounding box center [309, 155] width 619 height 311
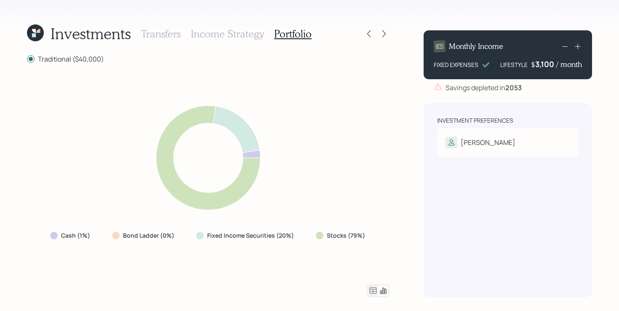
click at [240, 263] on div "Cash (1%) Bond Ladder (0%) Fixed Income Securities (20%) Stocks (79%)" at bounding box center [208, 174] width 363 height 200
drag, startPoint x: 187, startPoint y: 238, endPoint x: 289, endPoint y: 235, distance: 101.5
click at [289, 235] on div "Cash (1%) Bond Ladder (0%) Fixed Income Securities (20%) Stocks (79%)" at bounding box center [208, 235] width 330 height 15
click at [253, 264] on div "Cash (1%) Bond Ladder (0%) Fixed Income Securities (20%) Stocks (79%)" at bounding box center [208, 174] width 363 height 200
drag, startPoint x: 46, startPoint y: 238, endPoint x: 109, endPoint y: 236, distance: 63.6
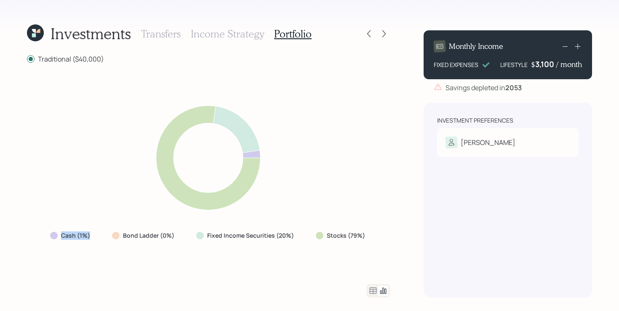
click at [109, 236] on div "Cash (1%) Bond Ladder (0%) Fixed Income Securities (20%) Stocks (79%)" at bounding box center [208, 235] width 330 height 15
click at [176, 274] on div "Traditional ($40,000) Cash (1%) Bond Ladder (0%) Fixed Income Securities (20%) …" at bounding box center [208, 175] width 363 height 243
drag, startPoint x: 268, startPoint y: 252, endPoint x: 197, endPoint y: 240, distance: 71.7
click at [197, 240] on div "Cash (1%) Bond Ladder (0%) Fixed Income Securities (20%) Stocks (79%)" at bounding box center [208, 174] width 363 height 200
click at [277, 281] on div "Traditional ($40,000) Cash (1%) Bond Ladder (0%) Fixed Income Securities (20%) …" at bounding box center [208, 175] width 363 height 243
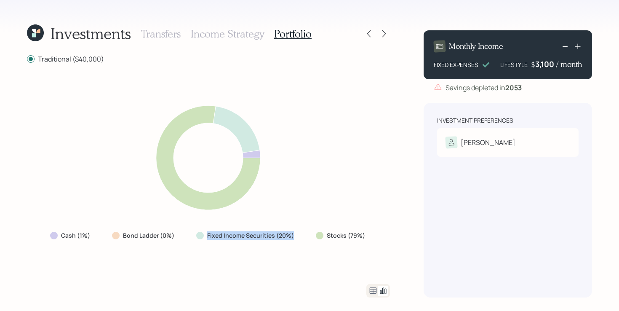
drag, startPoint x: 306, startPoint y: 237, endPoint x: 197, endPoint y: 237, distance: 108.7
click at [197, 237] on div "Cash (1%) Bond Ladder (0%) Fixed Income Securities (20%) Stocks (79%)" at bounding box center [208, 235] width 330 height 15
click at [214, 252] on div "Cash (1%) Bond Ladder (0%) Fixed Income Securities (20%) Stocks (79%)" at bounding box center [208, 174] width 363 height 200
drag, startPoint x: 313, startPoint y: 234, endPoint x: 368, endPoint y: 235, distance: 55.6
click at [368, 235] on div "Stocks (79%)" at bounding box center [341, 235] width 64 height 15
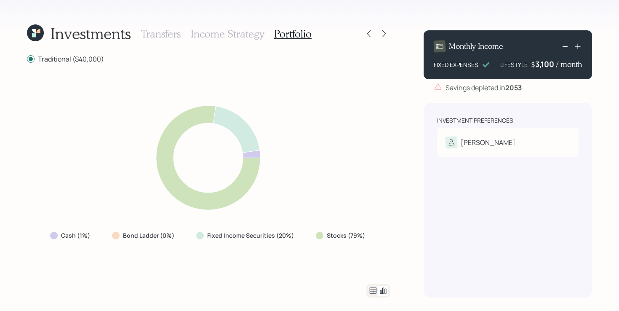
click at [332, 267] on div "Cash (1%) Bond Ladder (0%) Fixed Income Securities (20%) Stocks (79%)" at bounding box center [208, 174] width 363 height 200
click at [372, 292] on icon at bounding box center [373, 291] width 10 height 10
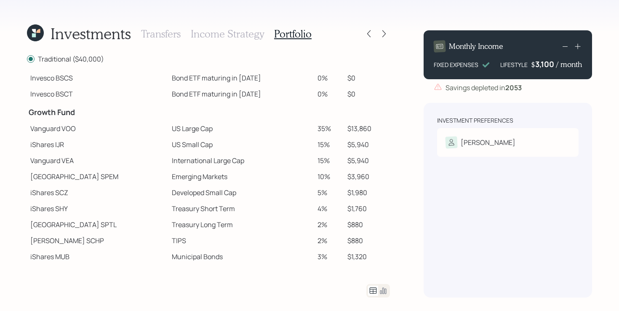
scroll to position [121, 0]
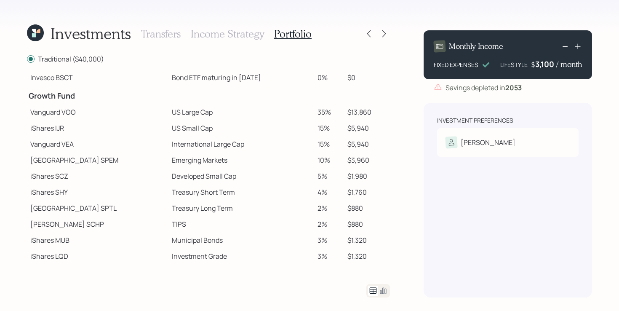
click at [329, 226] on td "2%" at bounding box center [329, 224] width 30 height 16
click at [173, 123] on td "US Small Cap" at bounding box center [241, 128] width 146 height 16
drag, startPoint x: 126, startPoint y: 109, endPoint x: 225, endPoint y: 114, distance: 99.1
click at [225, 114] on tr "Vanguard VOO US Large Cap 35% $13,860" at bounding box center [208, 112] width 363 height 16
click at [222, 112] on td "US Large Cap" at bounding box center [241, 112] width 146 height 16
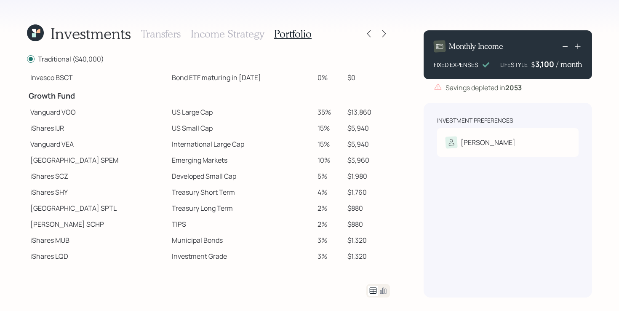
click at [168, 103] on td at bounding box center [241, 94] width 146 height 19
click at [114, 139] on td "Vanguard VEA" at bounding box center [98, 144] width 142 height 16
drag, startPoint x: 123, startPoint y: 128, endPoint x: 223, endPoint y: 128, distance: 99.8
click at [223, 128] on tr "iShares IJR US Small Cap 15% $5,940" at bounding box center [208, 128] width 363 height 16
click at [168, 163] on td "Emerging Markets" at bounding box center [241, 160] width 146 height 16
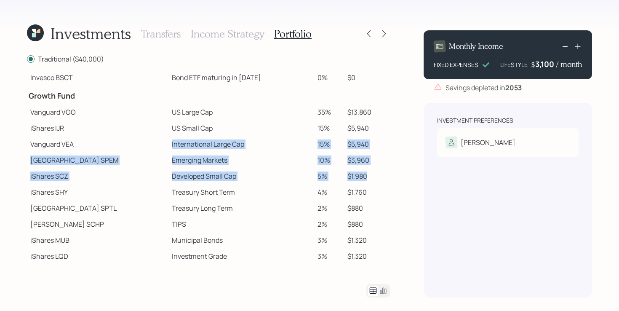
drag, startPoint x: 126, startPoint y: 142, endPoint x: 378, endPoint y: 178, distance: 254.8
click at [378, 178] on tbody "Spend Fund CASH Cash (Account Management) 1% $400 Stability Fund Invesco BSCP B…" at bounding box center [208, 124] width 363 height 343
click at [375, 179] on td "$1,980" at bounding box center [367, 176] width 46 height 16
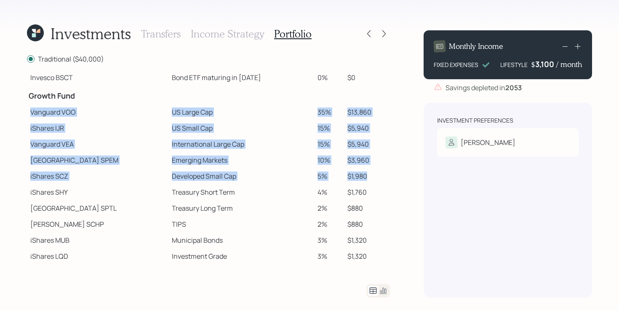
drag, startPoint x: 388, startPoint y: 179, endPoint x: 29, endPoint y: 113, distance: 364.7
click at [29, 113] on tbody "Spend Fund CASH Cash (Account Management) 1% $400 Stability Fund Invesco BSCP B…" at bounding box center [208, 124] width 363 height 343
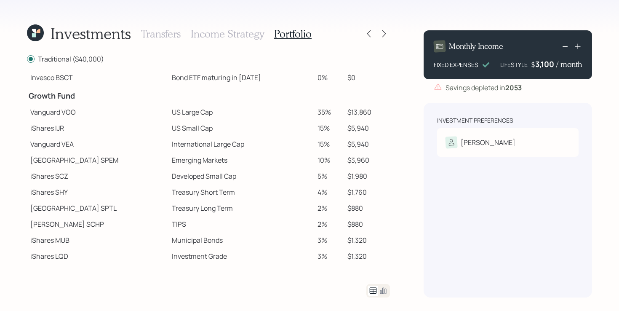
click at [426, 192] on div "Investment Preferences [PERSON_NAME] Tolerance: Moderate" at bounding box center [508, 200] width 168 height 195
click at [384, 33] on icon at bounding box center [384, 33] width 8 height 8
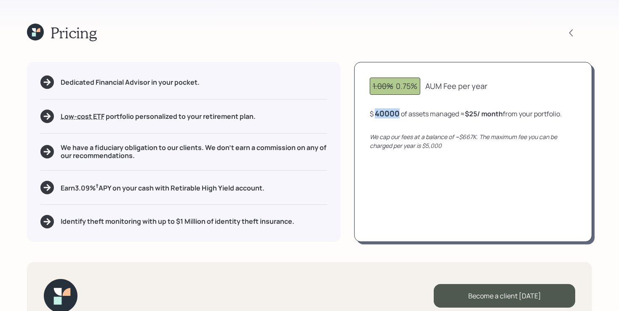
drag, startPoint x: 376, startPoint y: 115, endPoint x: 408, endPoint y: 113, distance: 32.1
click at [408, 113] on div "$ 40000 of assets managed ≈ $25 / month from your portfolio ." at bounding box center [466, 113] width 192 height 11
click at [424, 201] on div "1.00% 0.75% AUM Fee per year $ 40,000 of assets managed ≈ $25 / month from your…" at bounding box center [473, 151] width 238 height 179
drag, startPoint x: 474, startPoint y: 115, endPoint x: 481, endPoint y: 115, distance: 6.7
click at [481, 115] on b "$25 / month" at bounding box center [486, 113] width 38 height 9
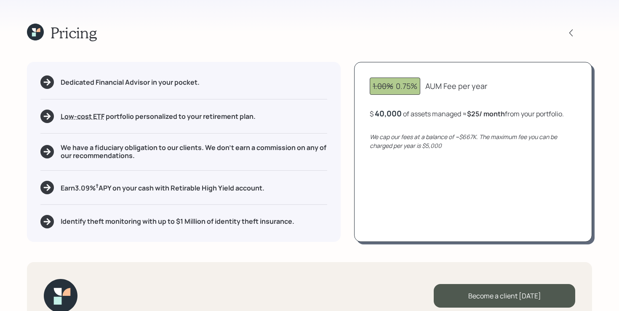
click at [468, 205] on div "1.00% 0.75% AUM Fee per year $ 40,000 of assets managed ≈ $25 / month from your…" at bounding box center [473, 151] width 238 height 179
click at [391, 112] on div "40,000" at bounding box center [388, 113] width 27 height 10
click at [391, 112] on div "40000" at bounding box center [387, 113] width 25 height 10
click at [469, 176] on div "1.00% 0.75% AUM Fee per year $ 100000 of assets managed ≈ $25 / month from your…" at bounding box center [473, 151] width 238 height 179
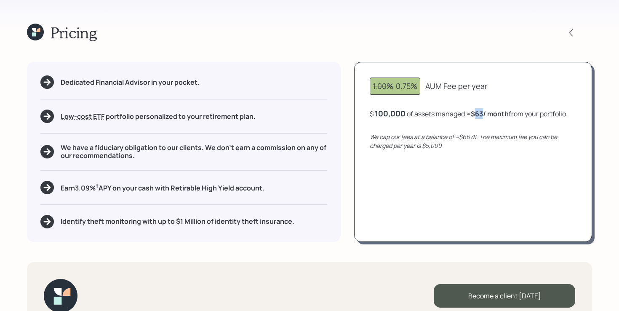
drag, startPoint x: 478, startPoint y: 115, endPoint x: 486, endPoint y: 114, distance: 7.6
click at [486, 114] on b "$63 / month" at bounding box center [490, 113] width 38 height 9
click at [401, 113] on div "100,000" at bounding box center [390, 113] width 31 height 10
click at [401, 113] on div "100000" at bounding box center [389, 113] width 29 height 10
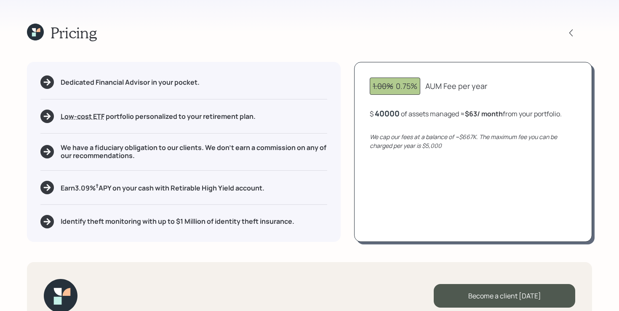
click at [445, 187] on div "1.00% 0.75% AUM Fee per year $ 40000 of assets managed ≈ $63 / month from your …" at bounding box center [473, 151] width 238 height 179
click at [446, 176] on div "1.00% 0.75% AUM Fee per year $ 40,000 of assets managed ≈ $25 / month from your…" at bounding box center [473, 151] width 238 height 179
click at [158, 192] on h5 "Earn 3.09 % † APY on your cash with Retirable High Yield account." at bounding box center [163, 187] width 204 height 11
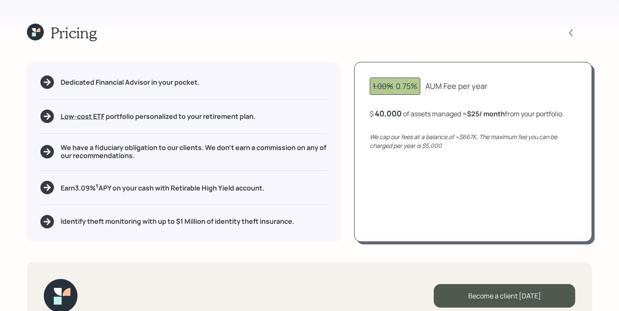
click at [137, 223] on h5 "Identify theft monitoring with up to $1 Million of identity theft insurance." at bounding box center [178, 221] width 234 height 8
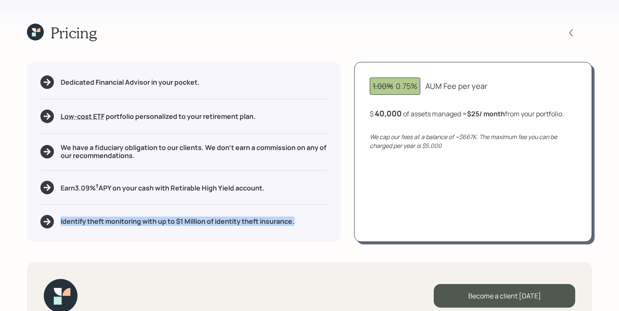
click at [137, 223] on h5 "Identify theft monitoring with up to $1 Million of identity theft insurance." at bounding box center [178, 221] width 234 height 8
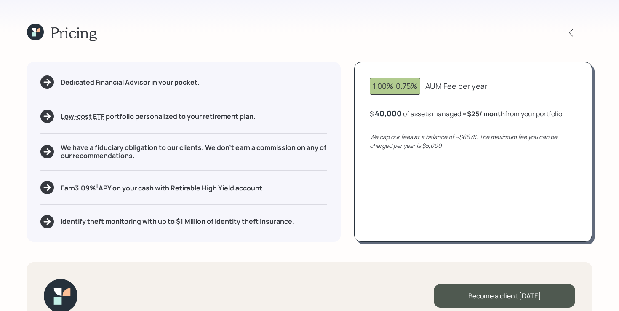
click at [239, 254] on div "Pricing Dedicated Financial Advisor in your pocket. Low-cost ETF Retirable uses…" at bounding box center [309, 155] width 619 height 311
click at [245, 248] on div "Pricing Dedicated Financial Advisor in your pocket. Low-cost ETF Retirable uses…" at bounding box center [309, 155] width 619 height 311
